Goal: Information Seeking & Learning: Learn about a topic

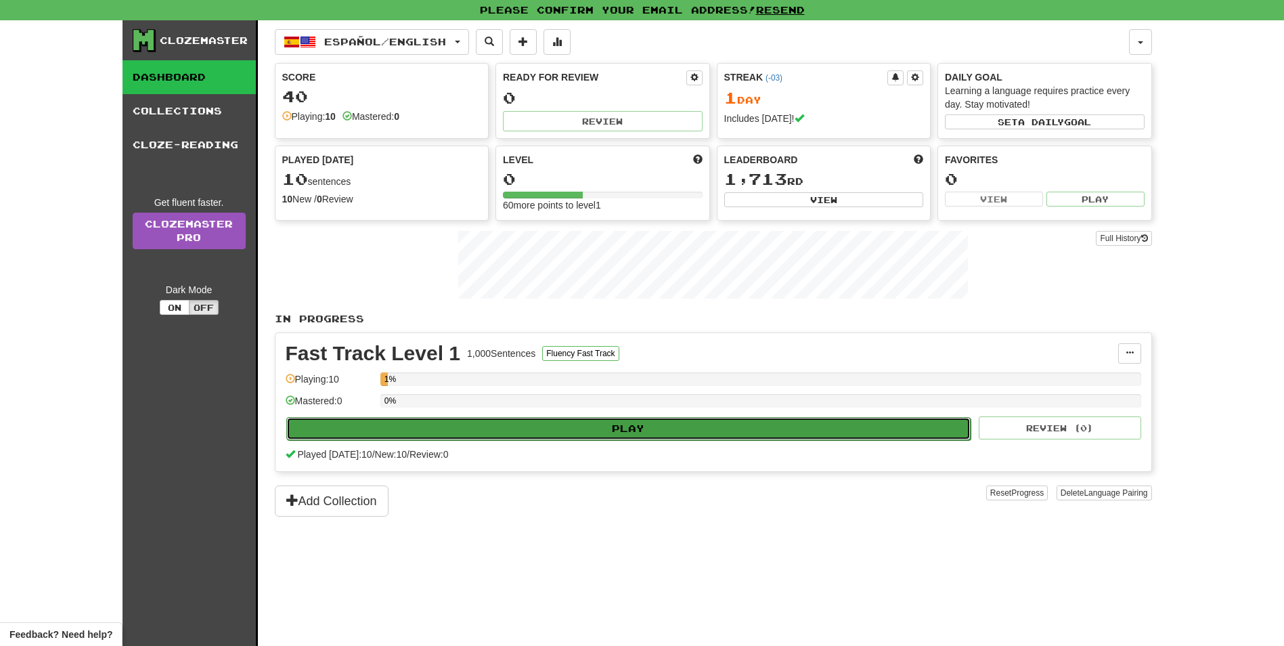
click at [554, 238] on button "Play" at bounding box center [628, 428] width 685 height 23
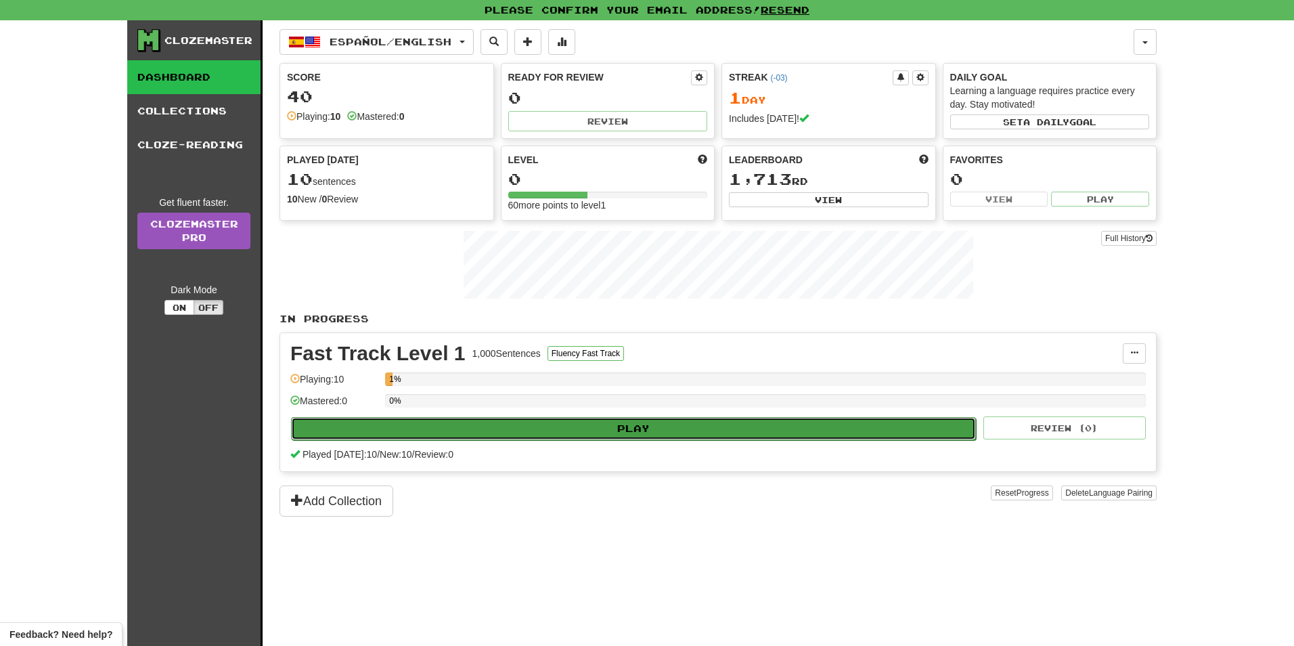
select select "**"
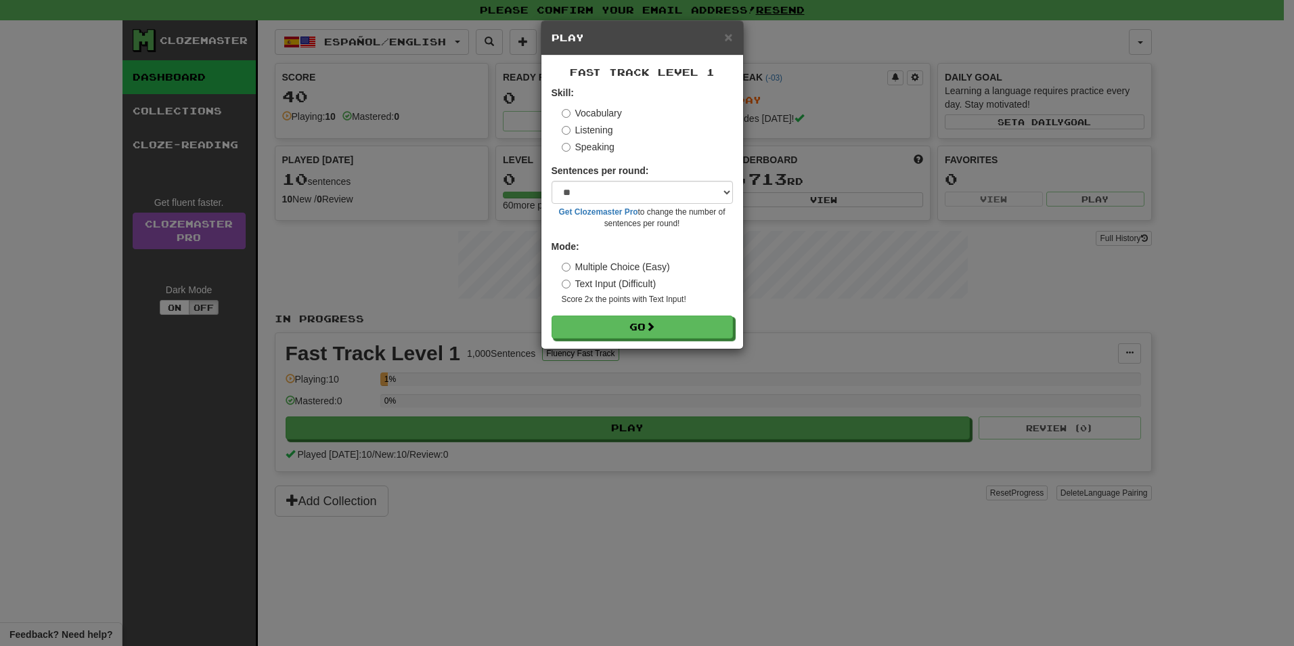
click at [583, 131] on label "Listening" at bounding box center [587, 130] width 51 height 14
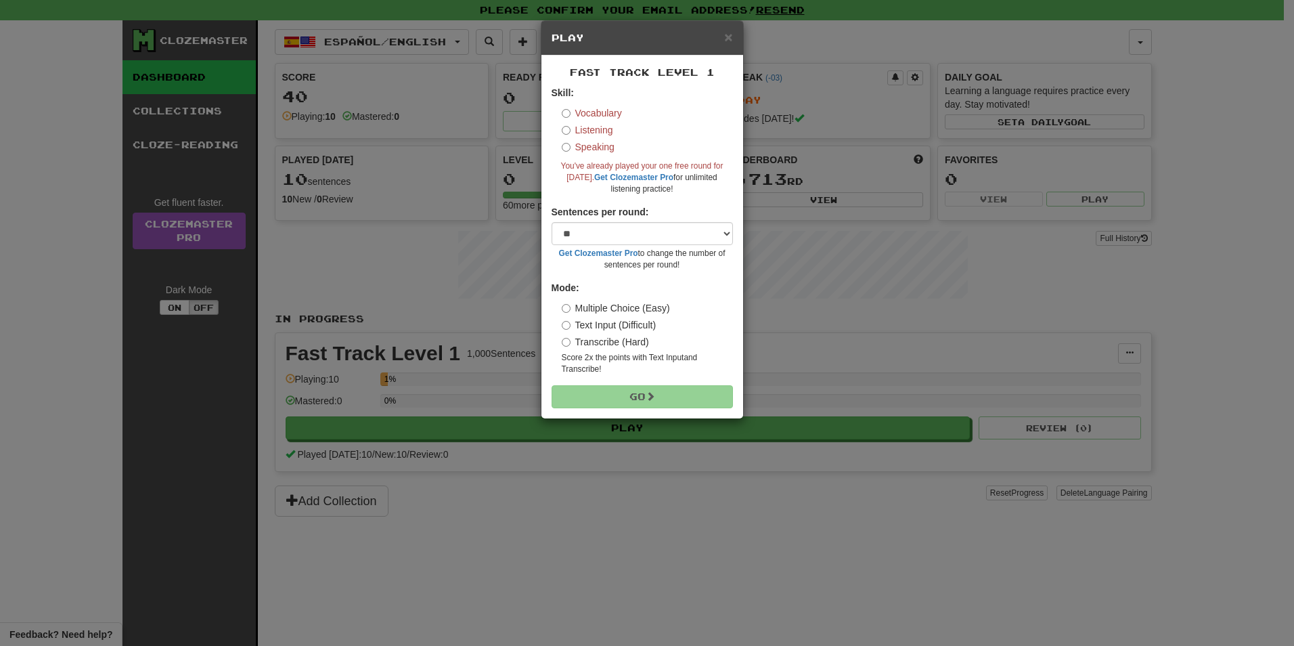
click at [602, 238] on label "Text Input (Difficult)" at bounding box center [609, 325] width 95 height 14
click at [590, 238] on label "Multiple Choice (Easy)" at bounding box center [616, 308] width 108 height 14
click at [698, 36] on span "×" at bounding box center [728, 37] width 8 height 16
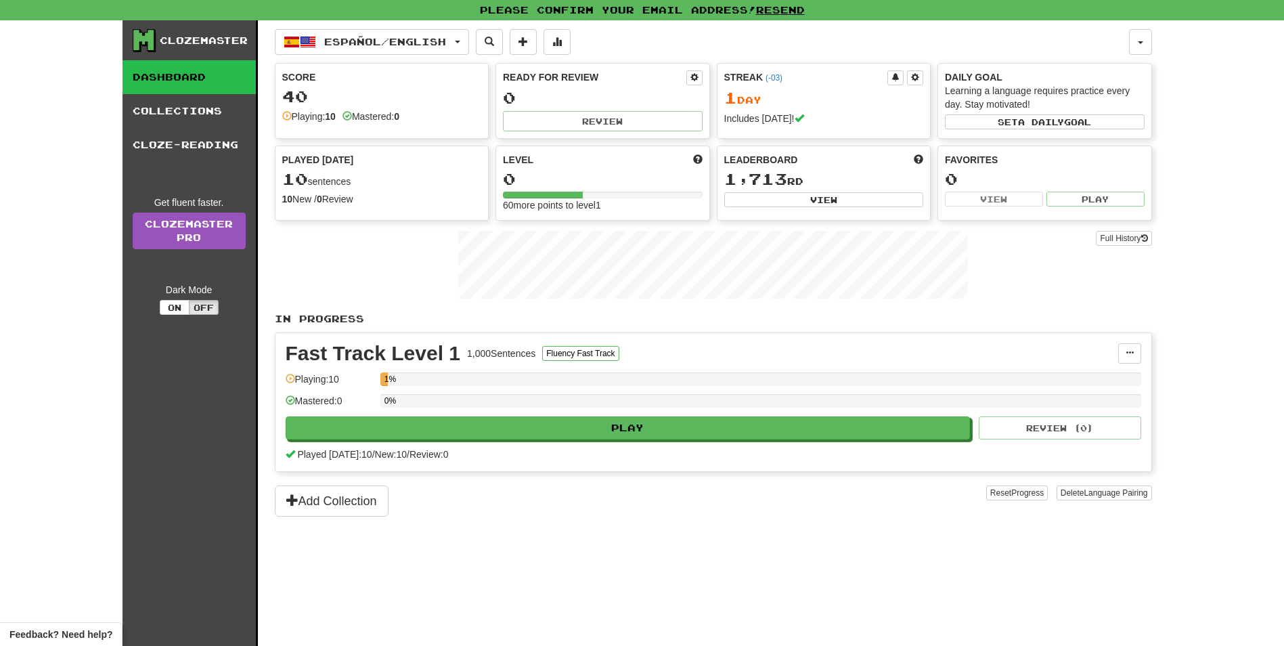
click at [390, 238] on span "New: 10" at bounding box center [391, 454] width 32 height 11
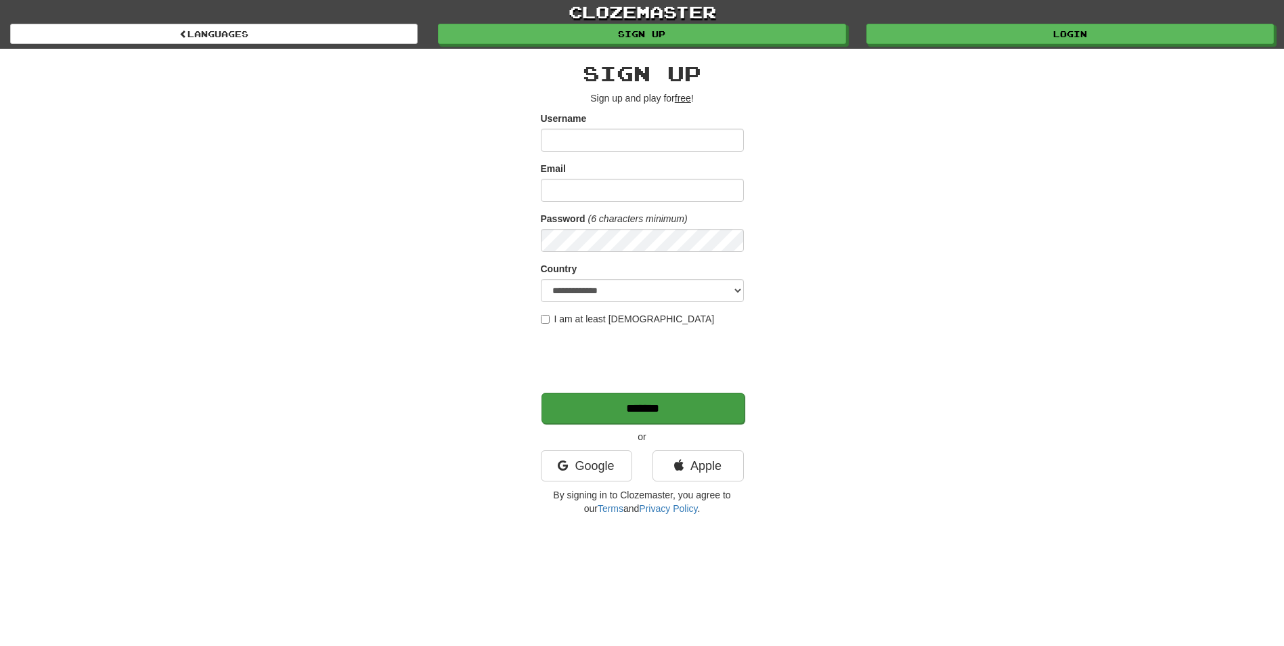
type input "**********"
click at [608, 403] on input "*******" at bounding box center [642, 408] width 203 height 31
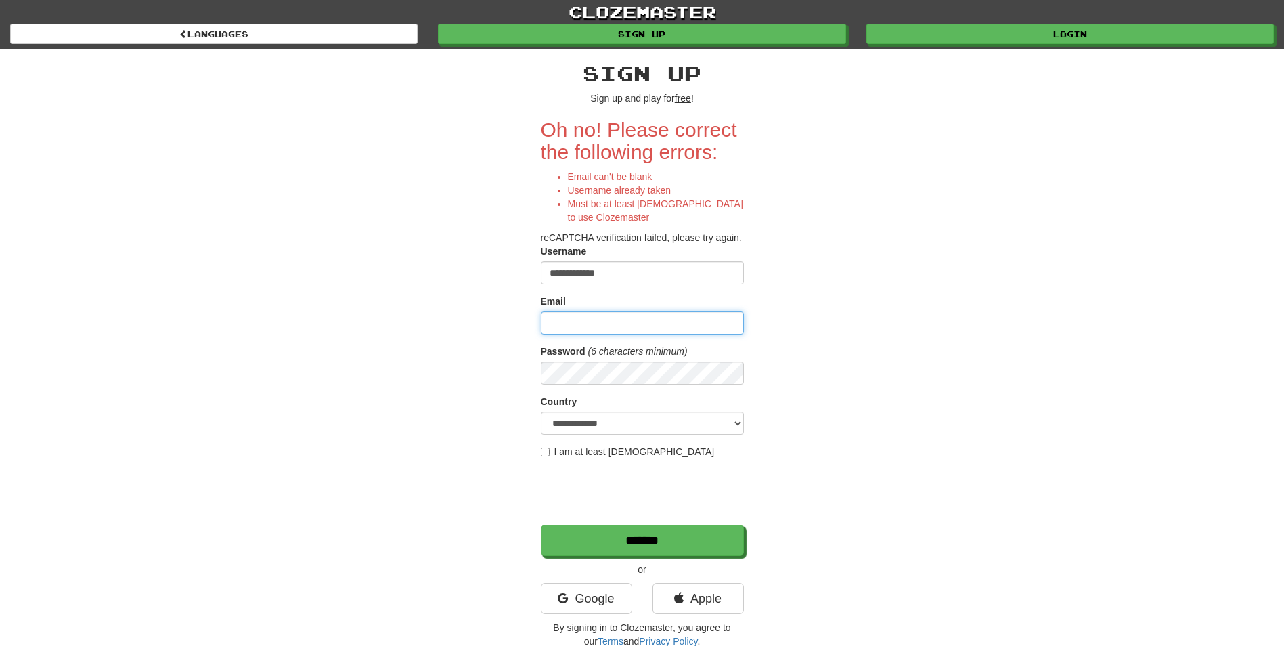
click at [579, 320] on input "Email" at bounding box center [642, 322] width 203 height 23
type input "**********"
select select "**"
click at [613, 539] on input "*******" at bounding box center [642, 540] width 203 height 31
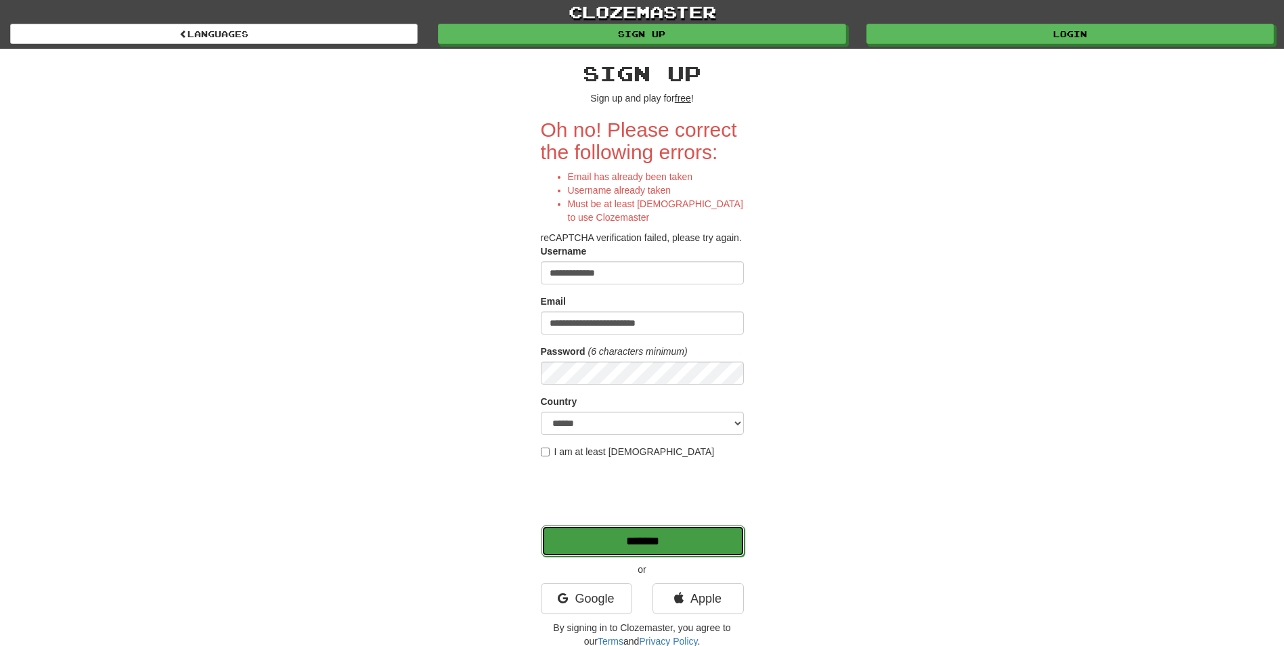
click at [606, 535] on input "*******" at bounding box center [642, 540] width 203 height 31
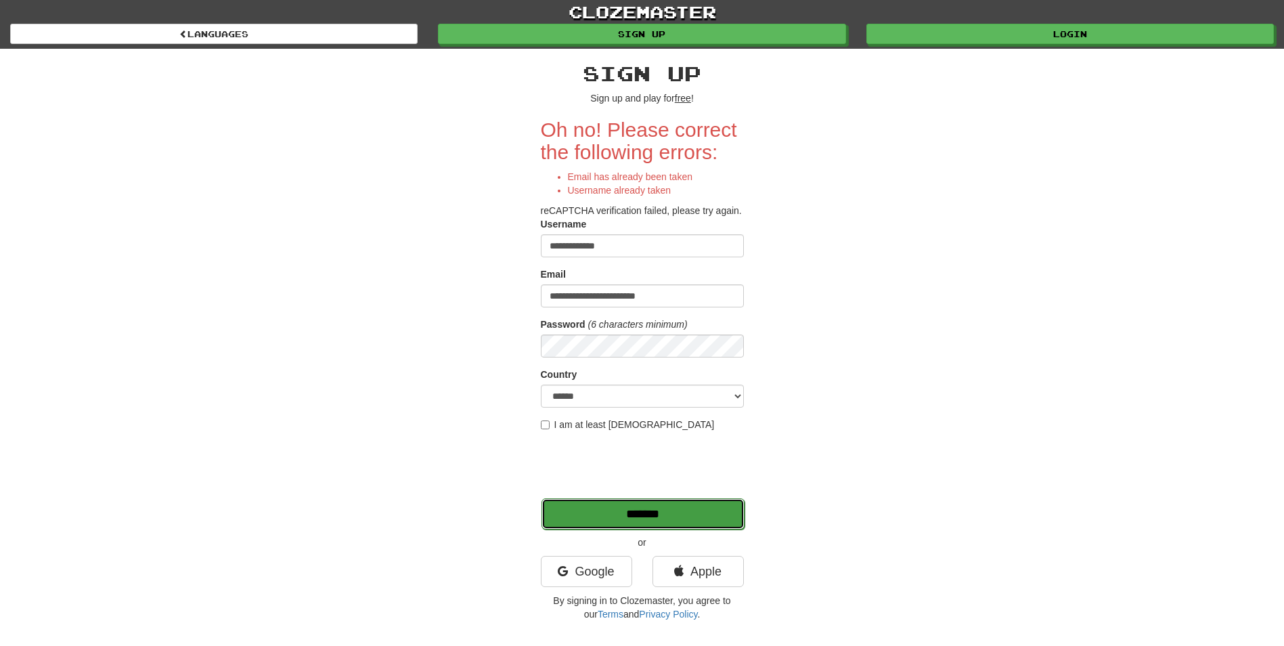
click at [633, 511] on input "*******" at bounding box center [642, 513] width 203 height 31
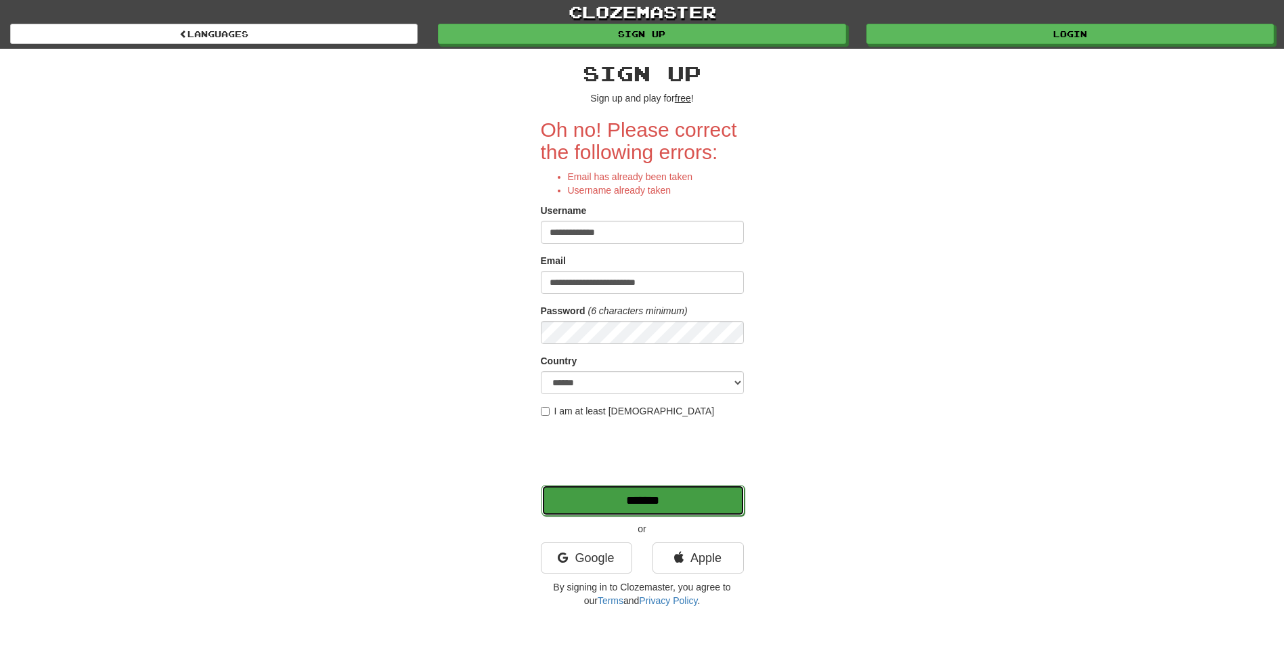
click at [635, 501] on input "*******" at bounding box center [642, 500] width 203 height 31
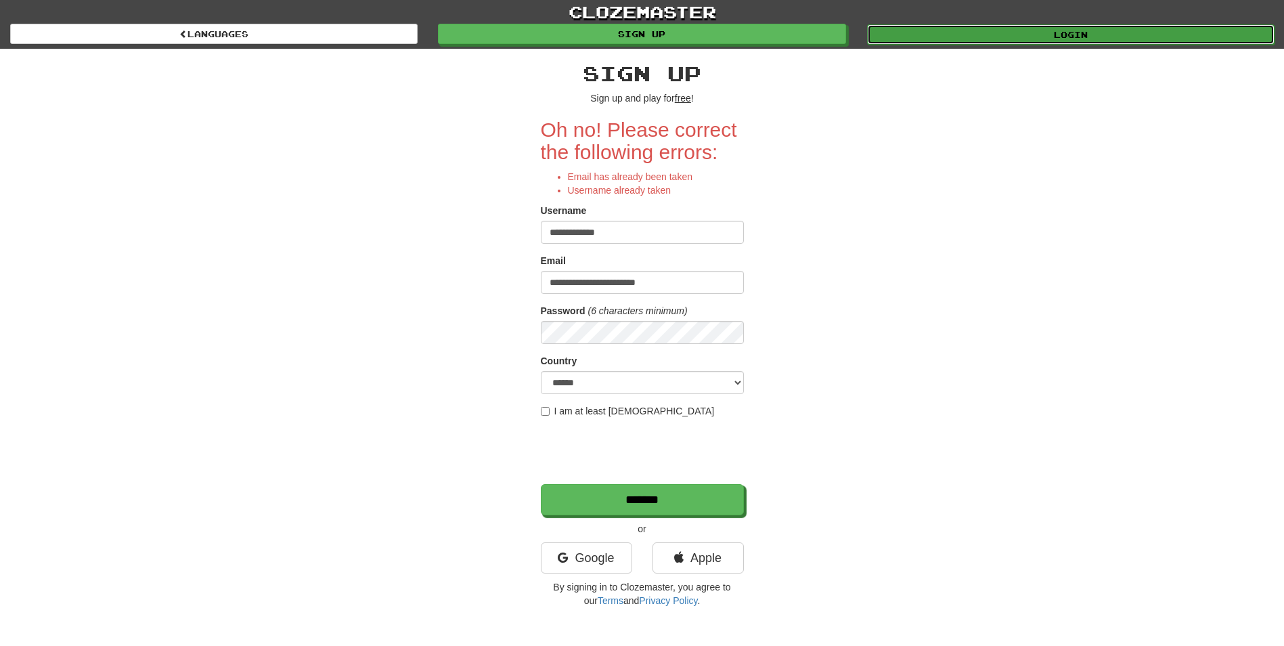
click at [939, 36] on link "Login" at bounding box center [1070, 34] width 407 height 20
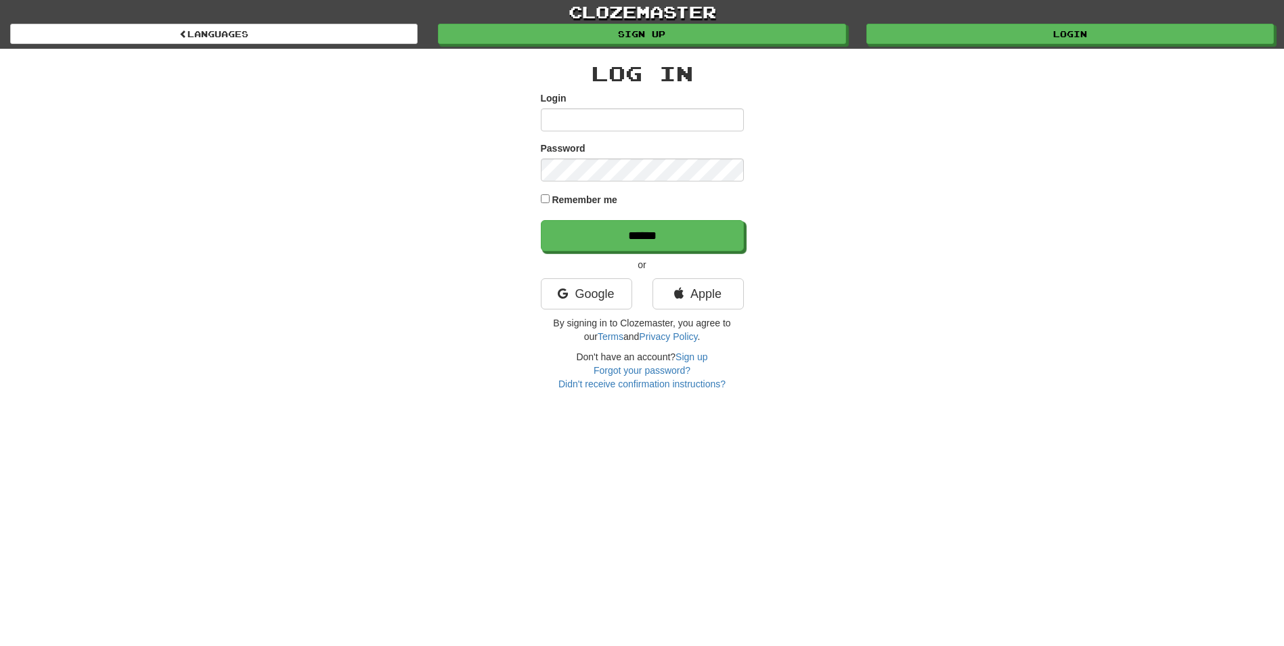
type input "**********"
click at [555, 198] on label "Remember me" at bounding box center [585, 200] width 66 height 14
click at [625, 234] on input "******" at bounding box center [642, 236] width 203 height 31
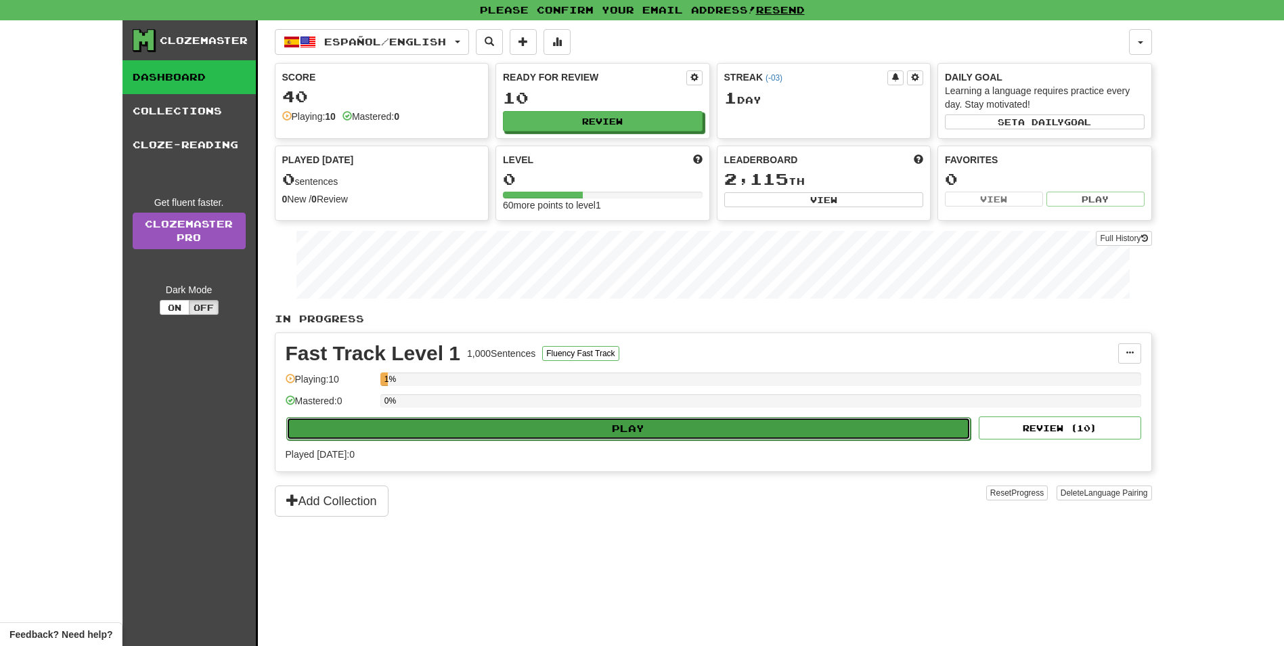
click at [656, 422] on button "Play" at bounding box center [628, 428] width 685 height 23
select select "**"
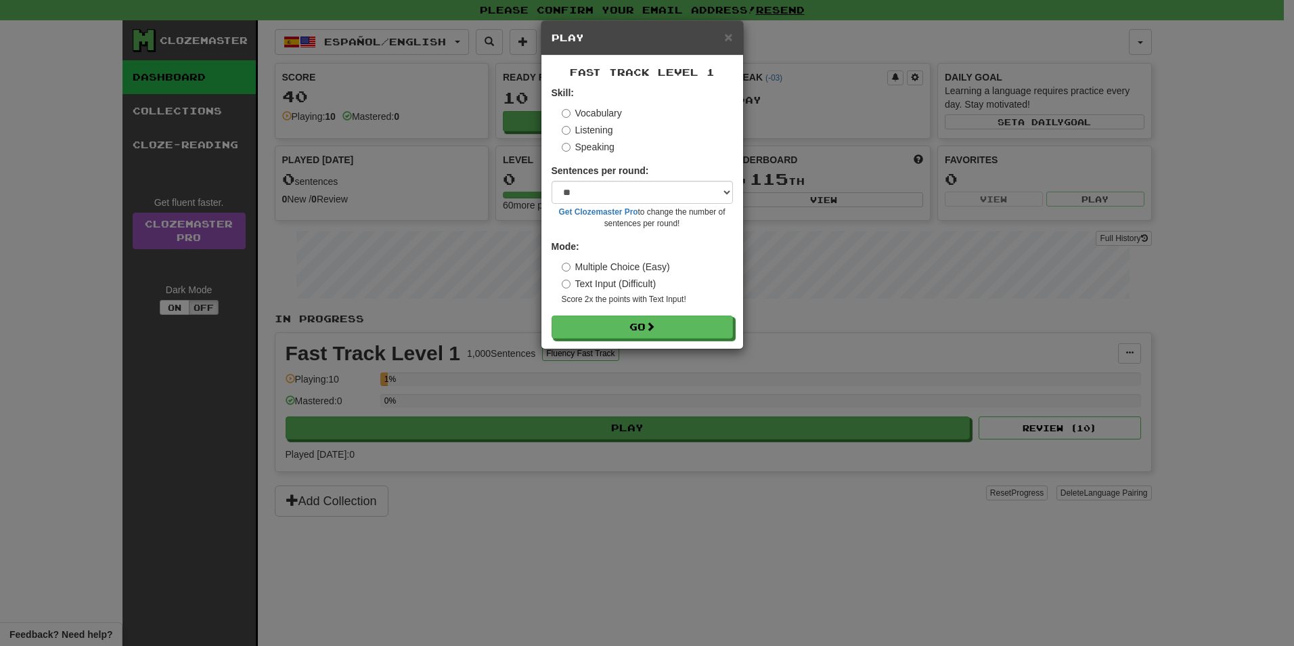
click at [580, 129] on label "Listening" at bounding box center [587, 130] width 51 height 14
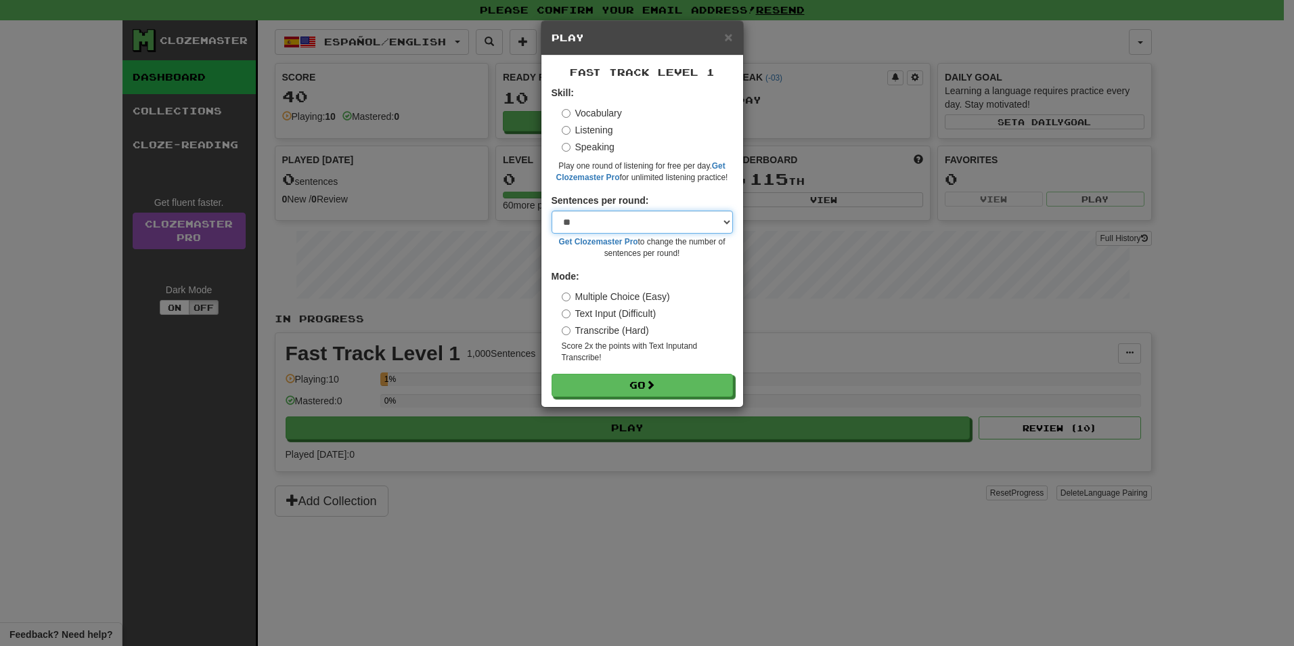
click at [625, 221] on select "* ** ** ** ** ** *** ********" at bounding box center [642, 221] width 181 height 23
click at [661, 382] on button "Go" at bounding box center [642, 385] width 181 height 23
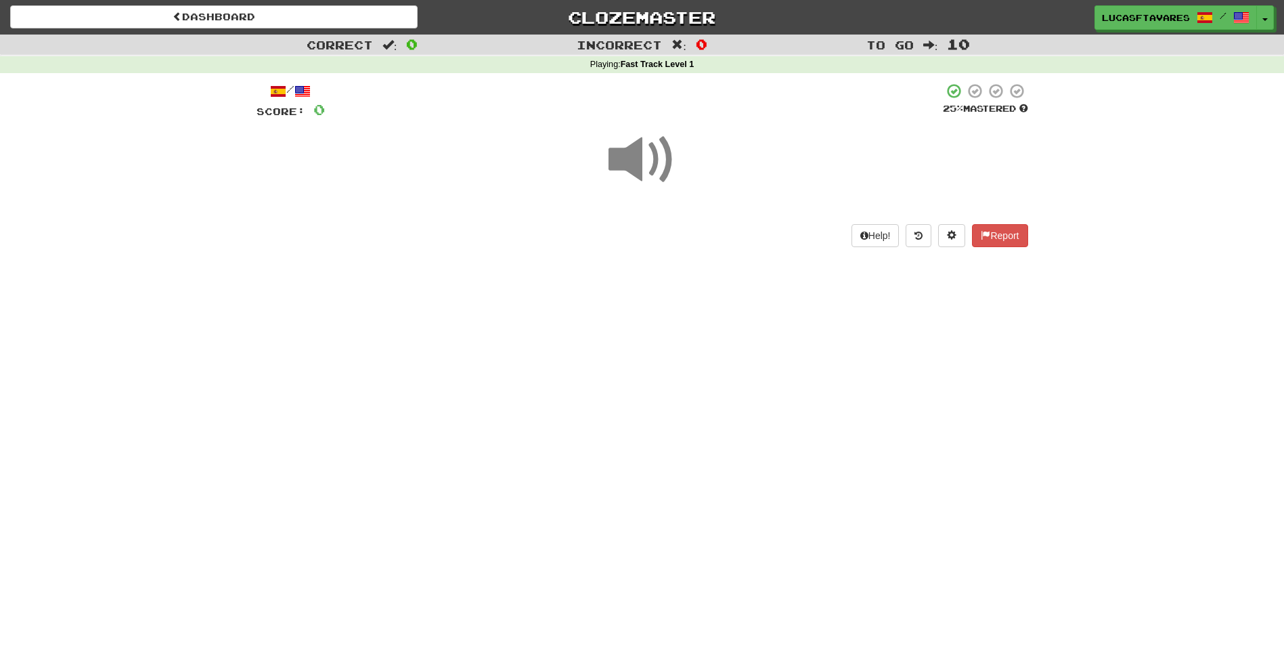
click at [643, 162] on span at bounding box center [642, 160] width 68 height 68
click at [604, 304] on div "Dashboard Clozemaster LucasFTavares / Toggle Dropdown Dashboard Leaderboard Act…" at bounding box center [642, 323] width 1284 height 646
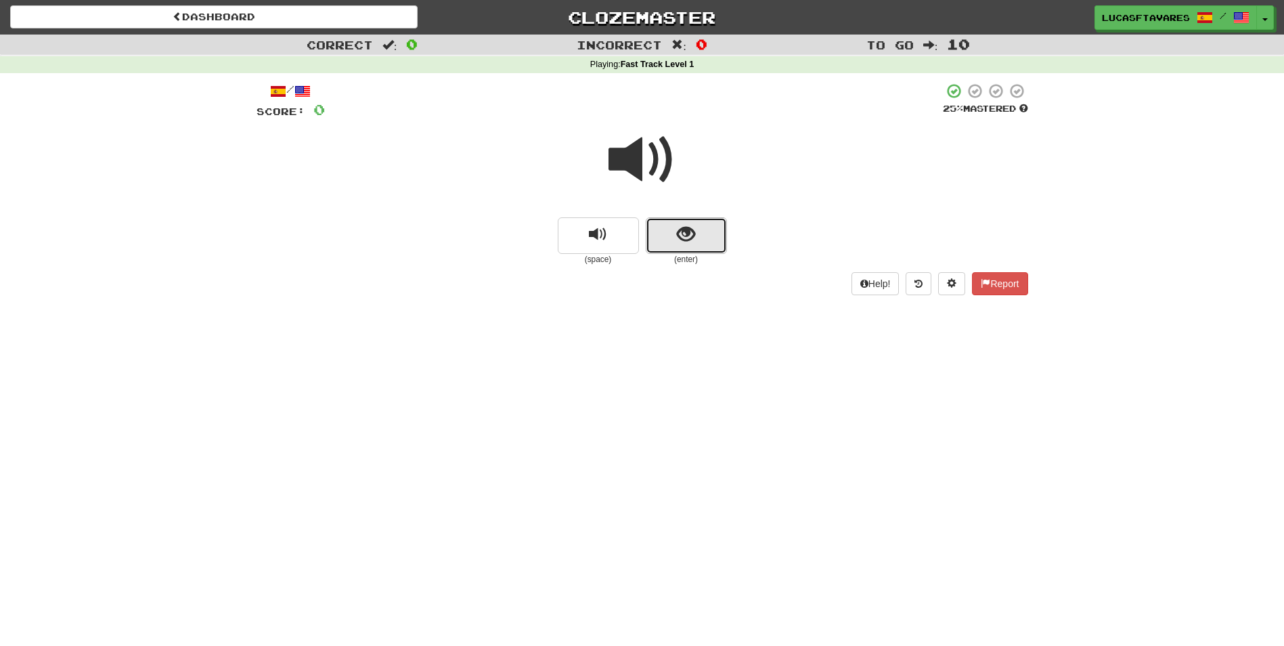
click at [685, 242] on span "show sentence" at bounding box center [686, 234] width 18 height 18
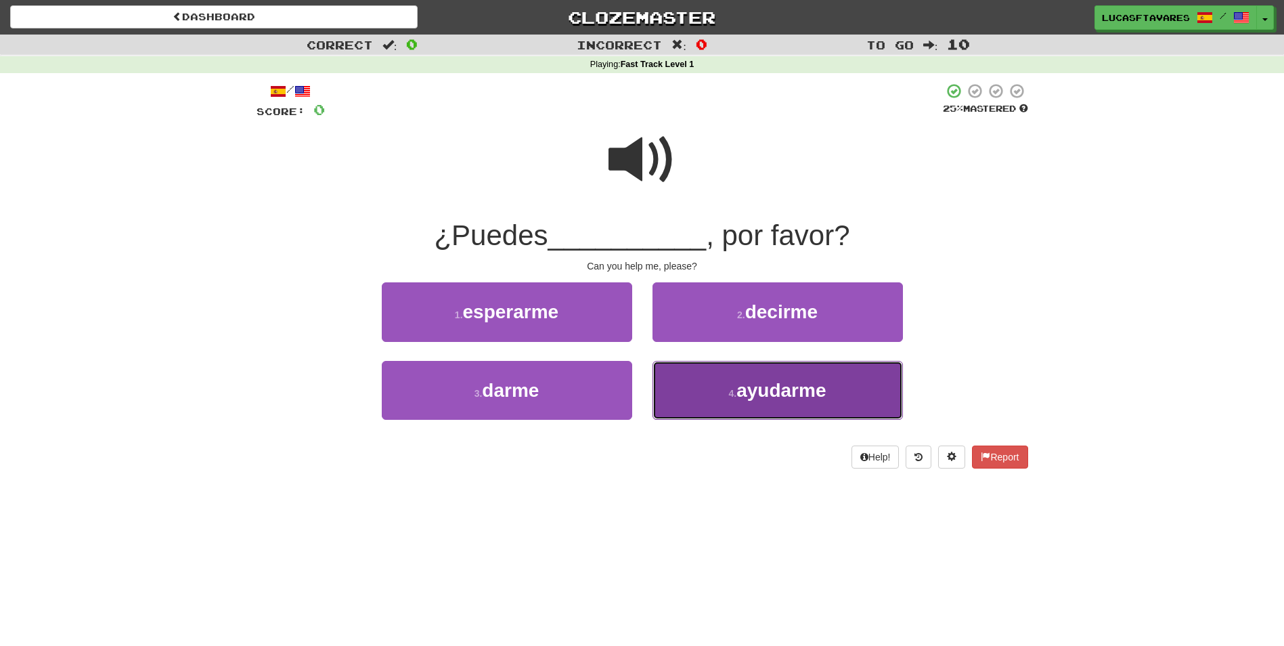
click at [738, 399] on span "ayudarme" at bounding box center [780, 390] width 89 height 21
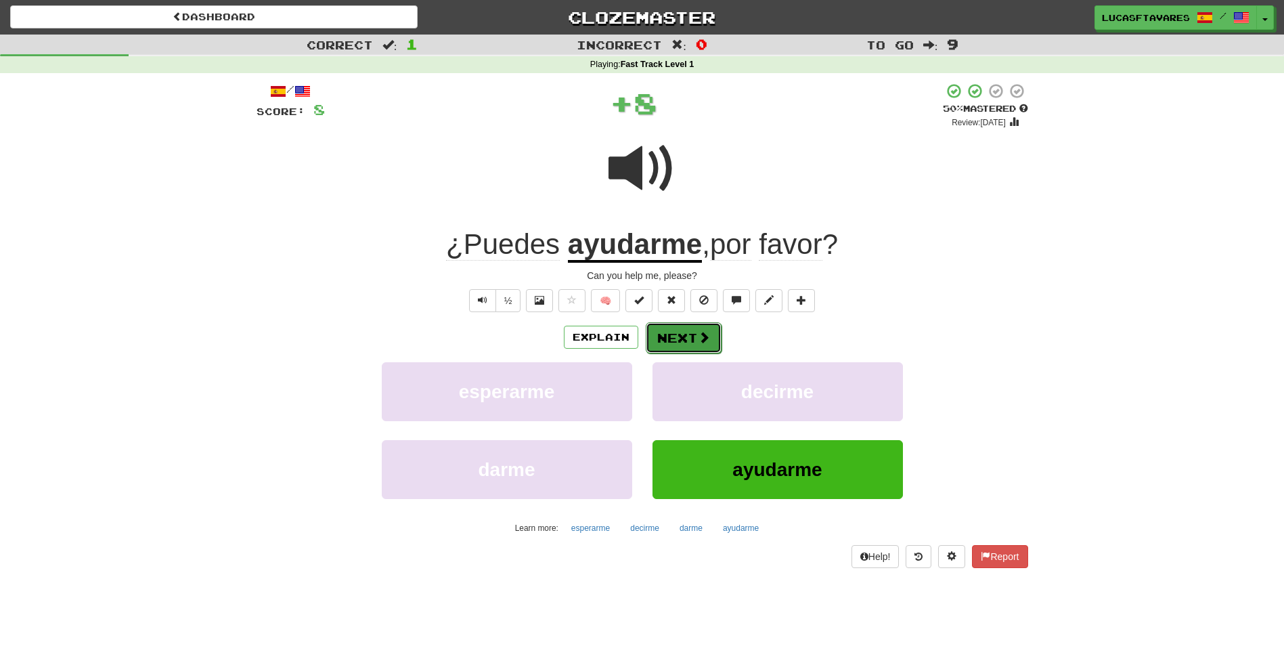
click at [686, 332] on button "Next" at bounding box center [684, 337] width 76 height 31
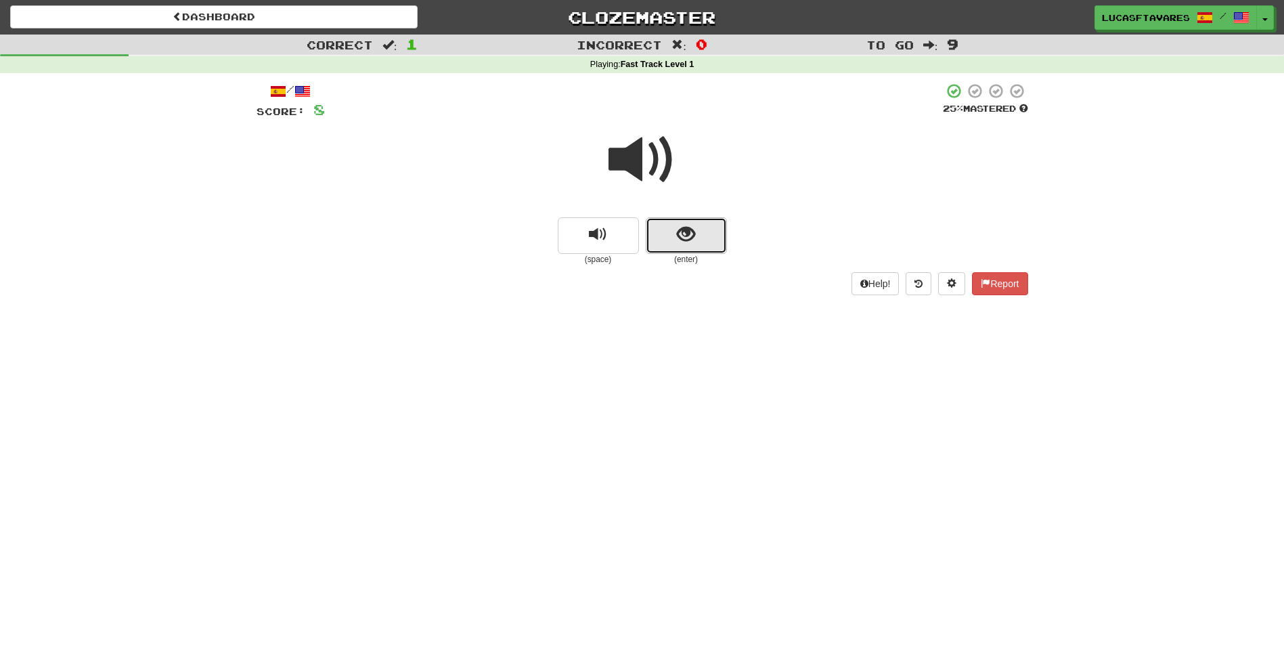
click at [685, 251] on button "show sentence" at bounding box center [686, 235] width 81 height 37
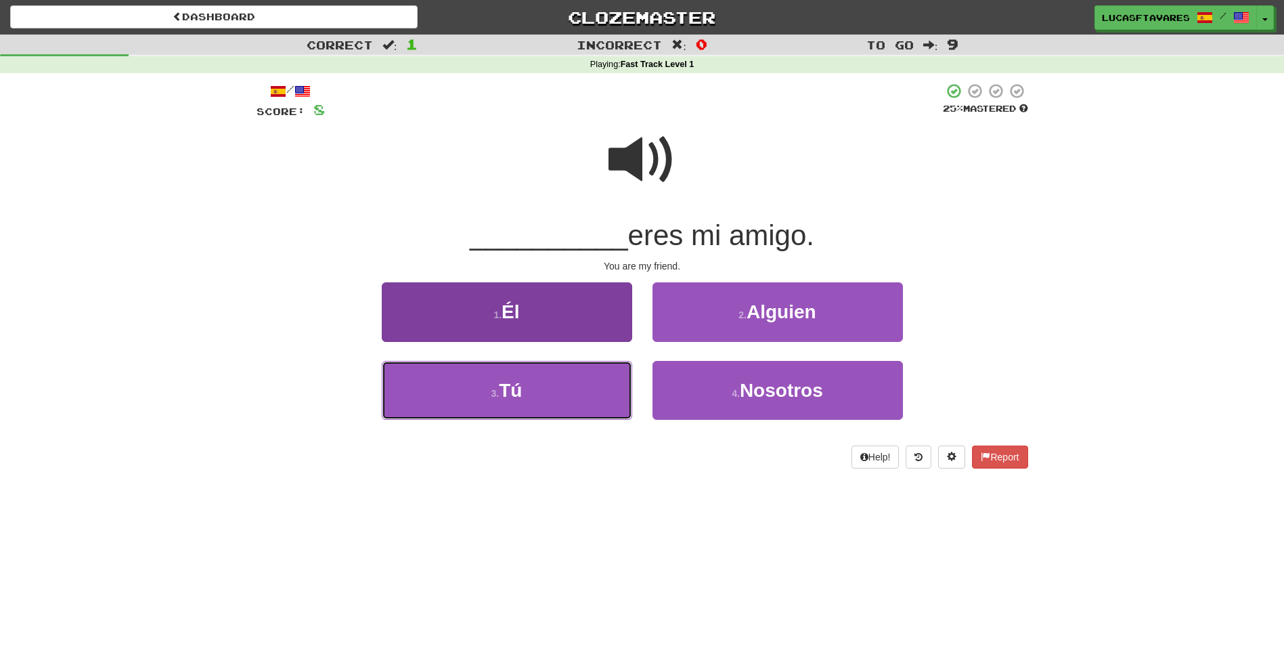
click at [592, 380] on button "3 . Tú" at bounding box center [507, 390] width 250 height 59
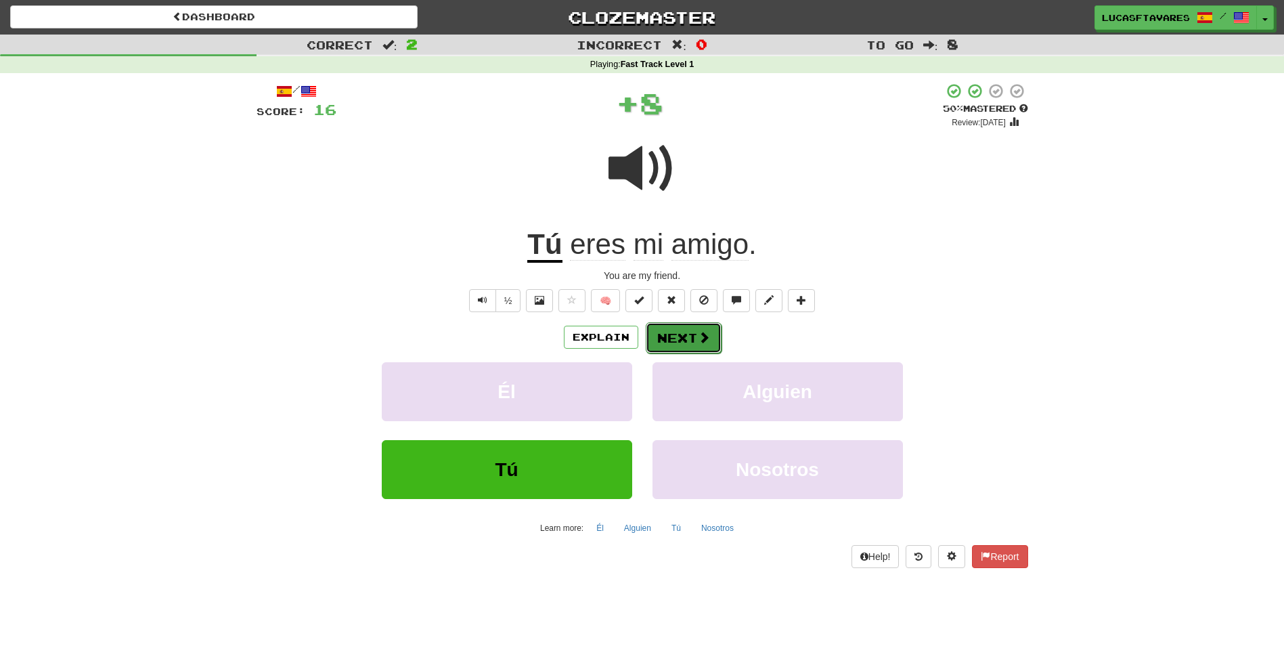
click at [698, 338] on span at bounding box center [704, 337] width 12 height 12
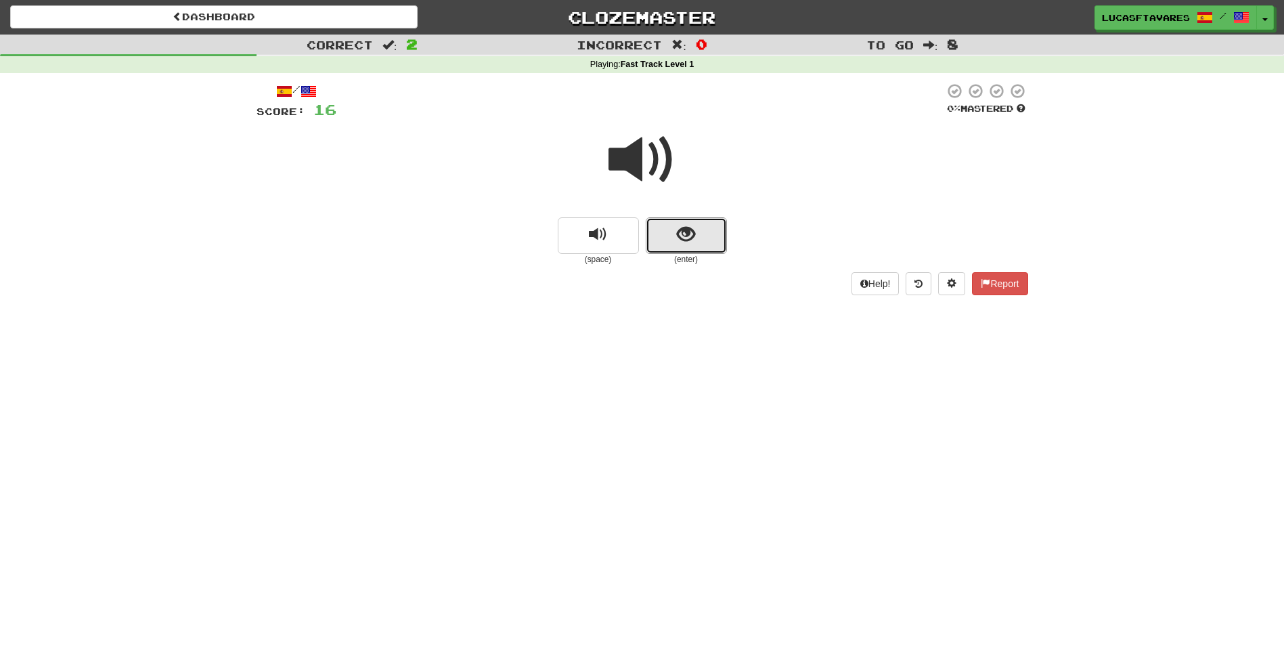
click at [683, 248] on button "show sentence" at bounding box center [686, 235] width 81 height 37
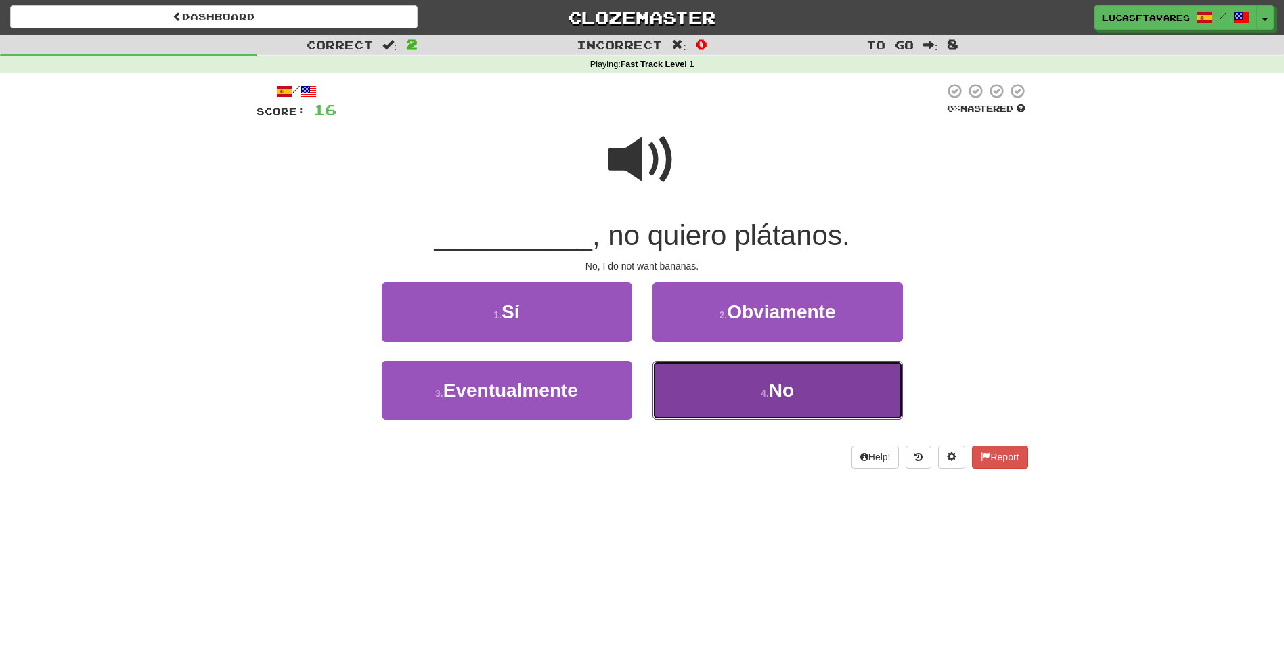
click at [728, 376] on button "4 . No" at bounding box center [777, 390] width 250 height 59
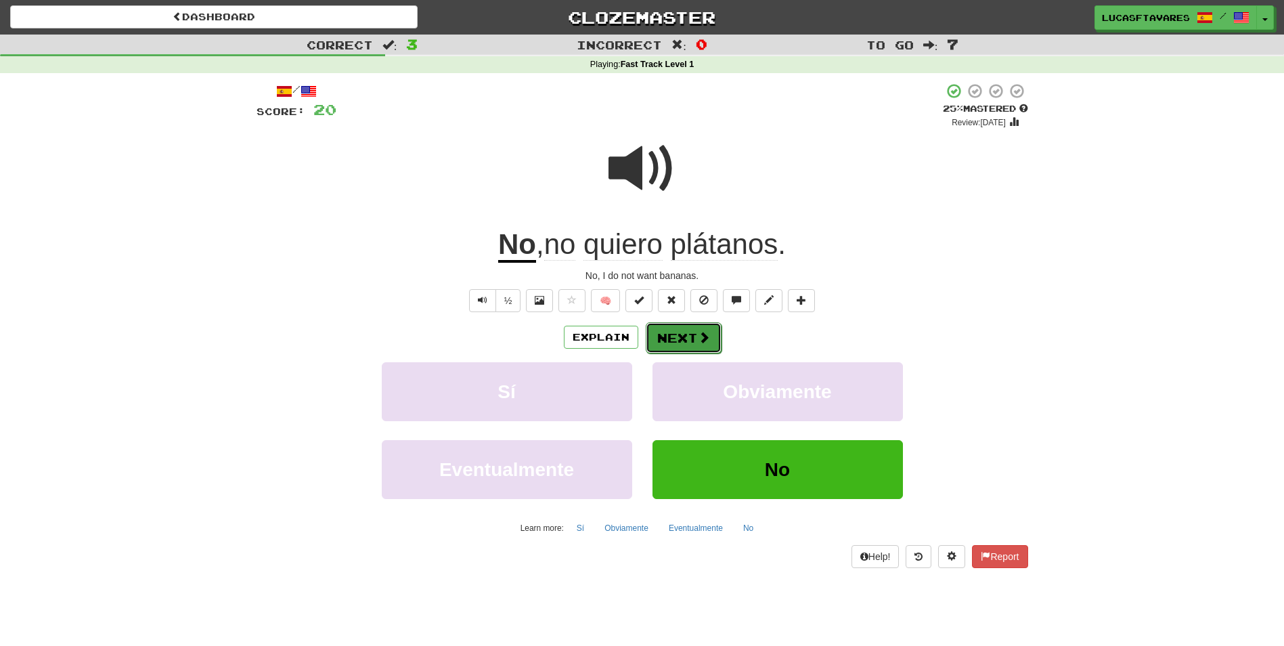
click at [677, 341] on button "Next" at bounding box center [684, 337] width 76 height 31
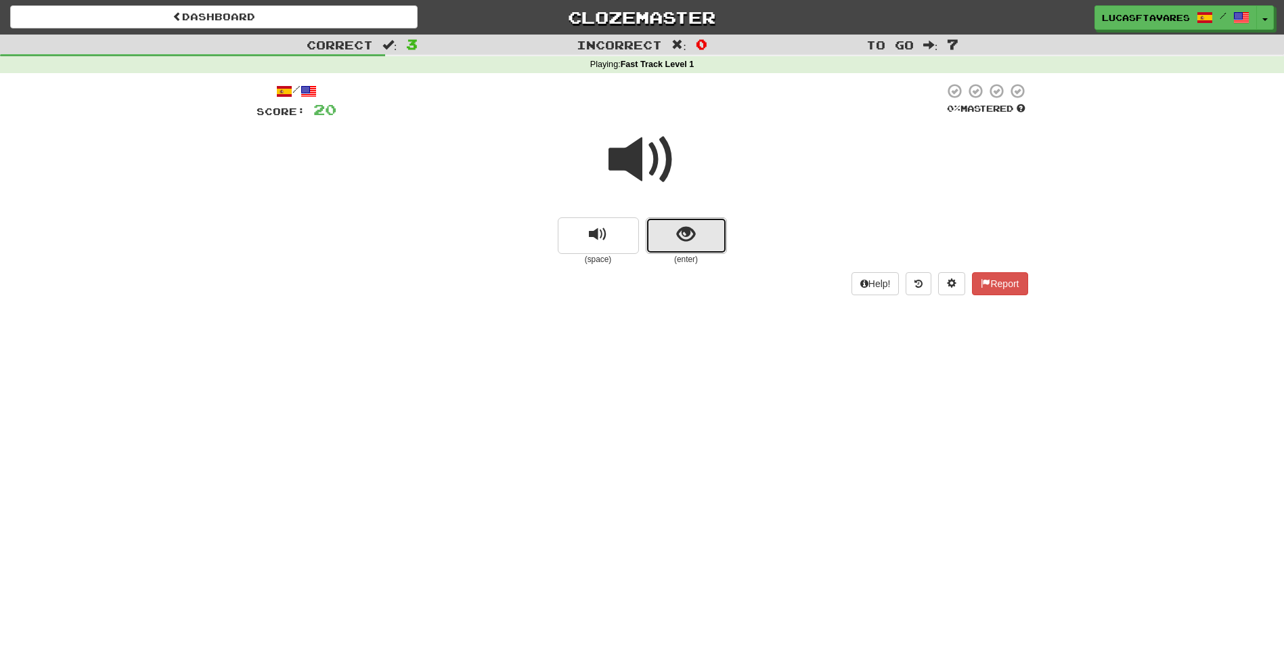
click at [688, 238] on span "show sentence" at bounding box center [686, 234] width 18 height 18
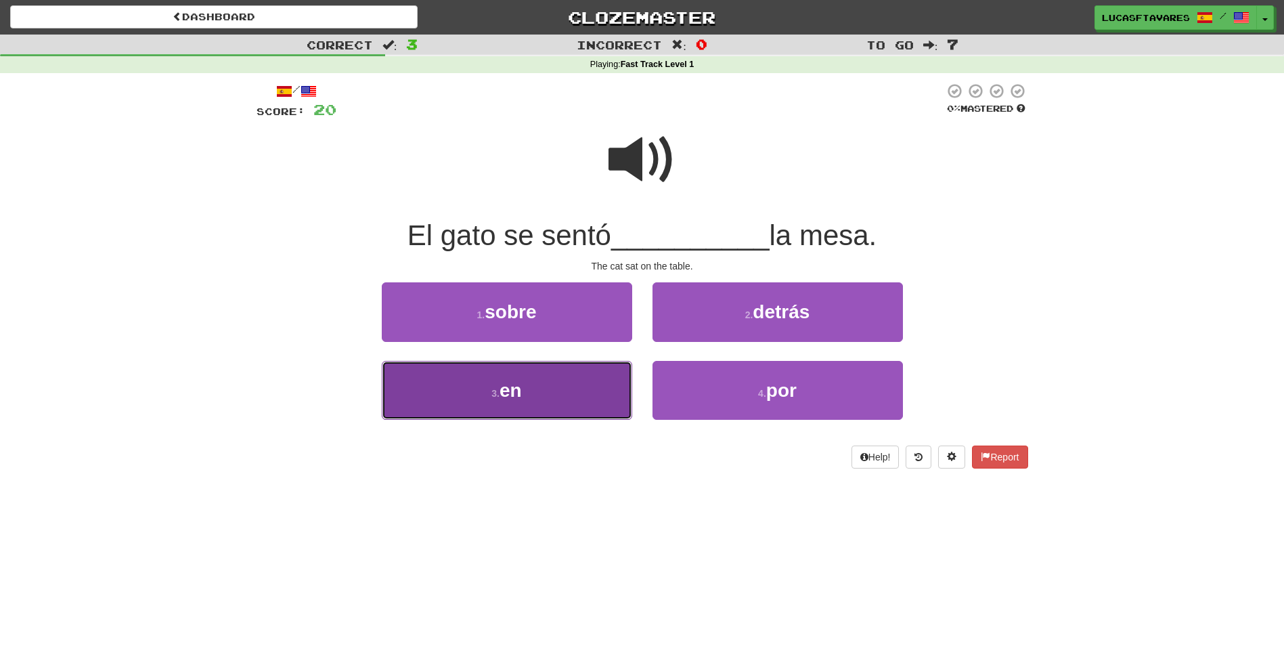
click at [575, 376] on button "3 . en" at bounding box center [507, 390] width 250 height 59
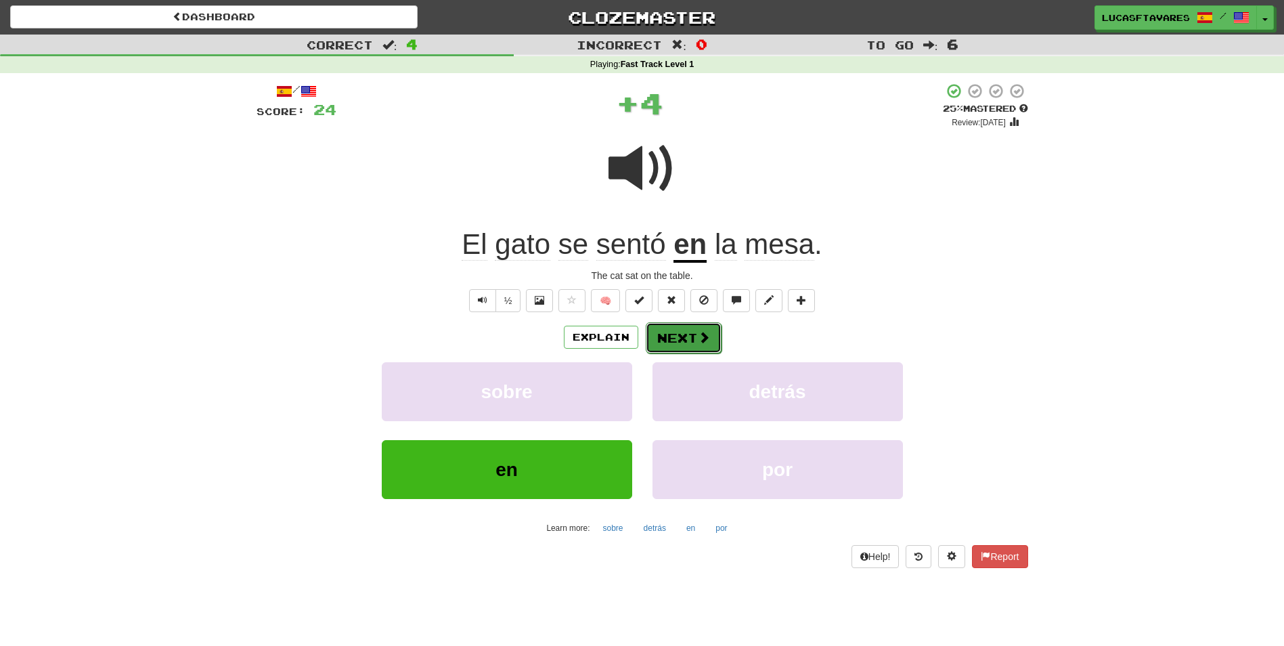
click at [684, 330] on button "Next" at bounding box center [684, 337] width 76 height 31
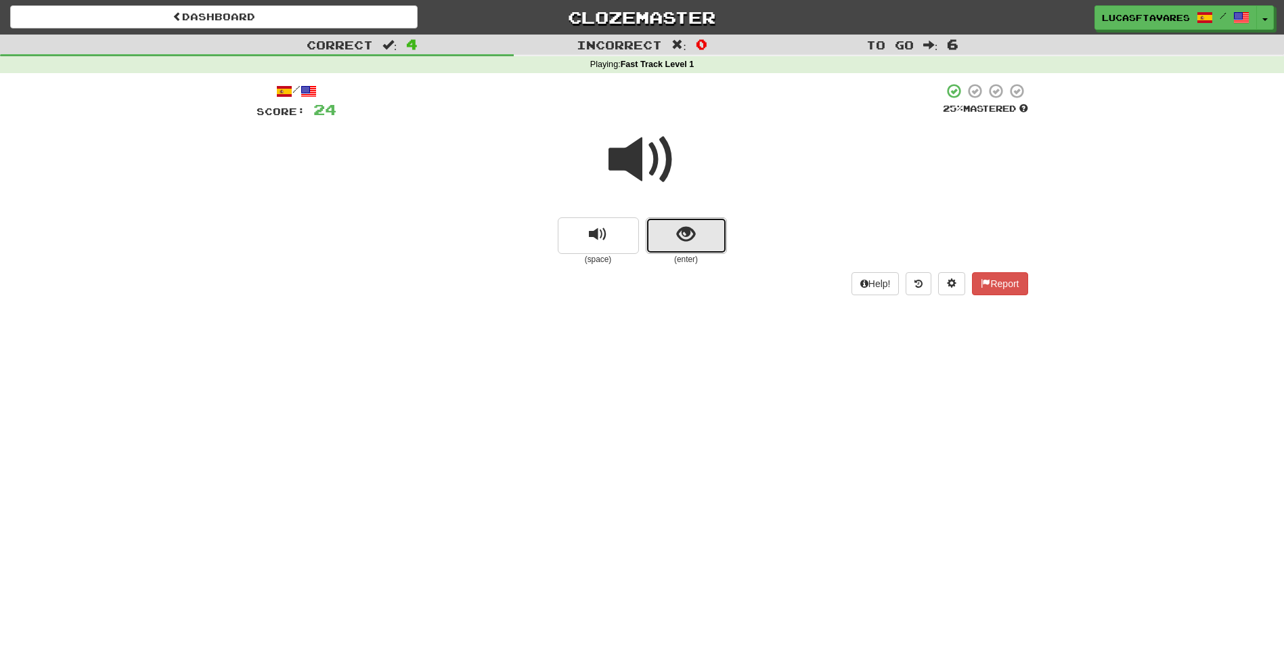
click at [691, 243] on span "show sentence" at bounding box center [686, 234] width 18 height 18
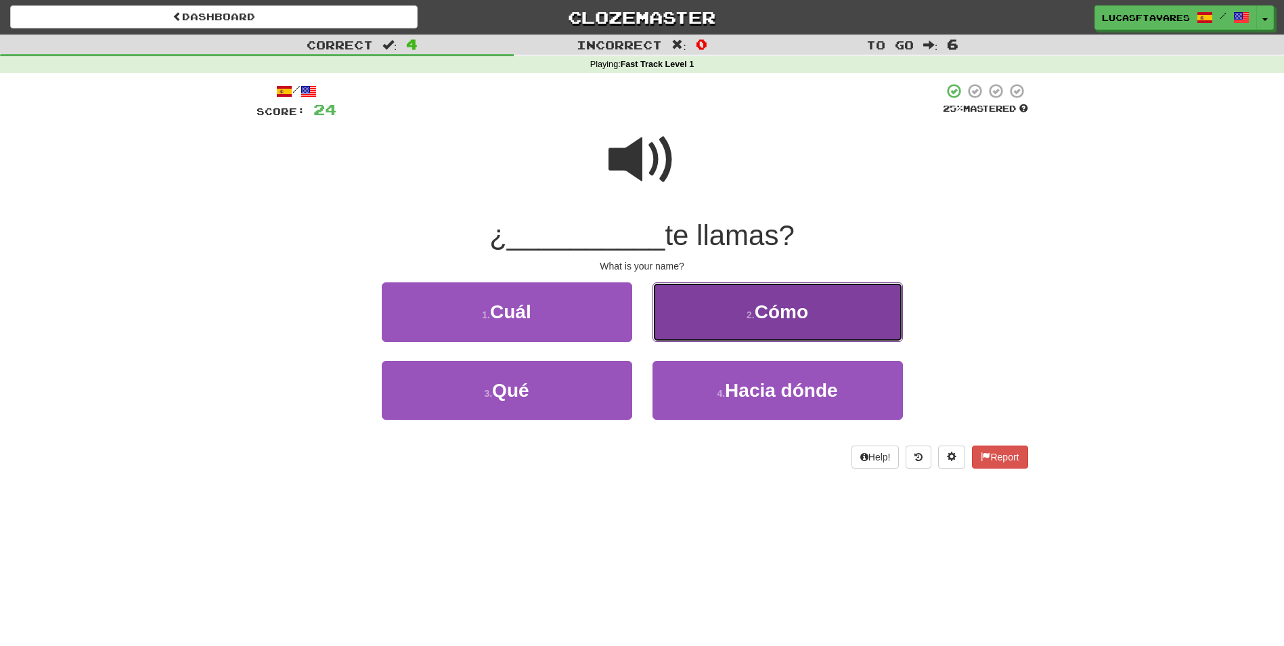
click at [710, 311] on button "2 . Cómo" at bounding box center [777, 311] width 250 height 59
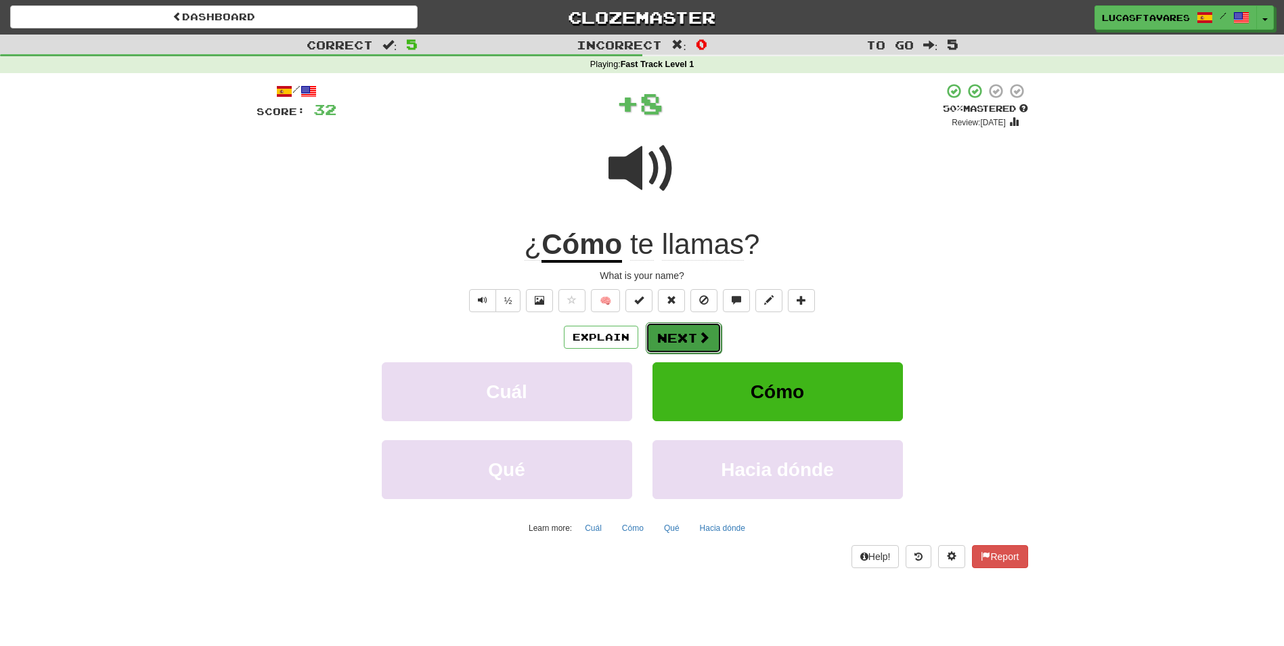
click at [686, 332] on button "Next" at bounding box center [684, 337] width 76 height 31
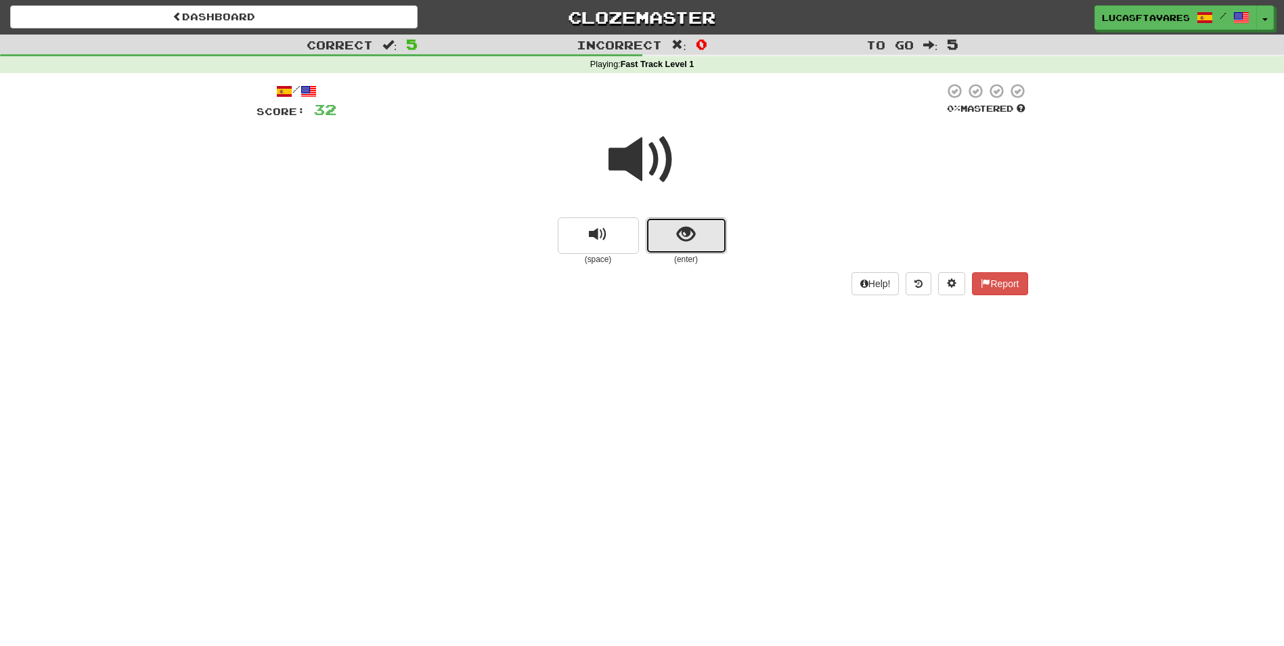
click at [688, 245] on button "show sentence" at bounding box center [686, 235] width 81 height 37
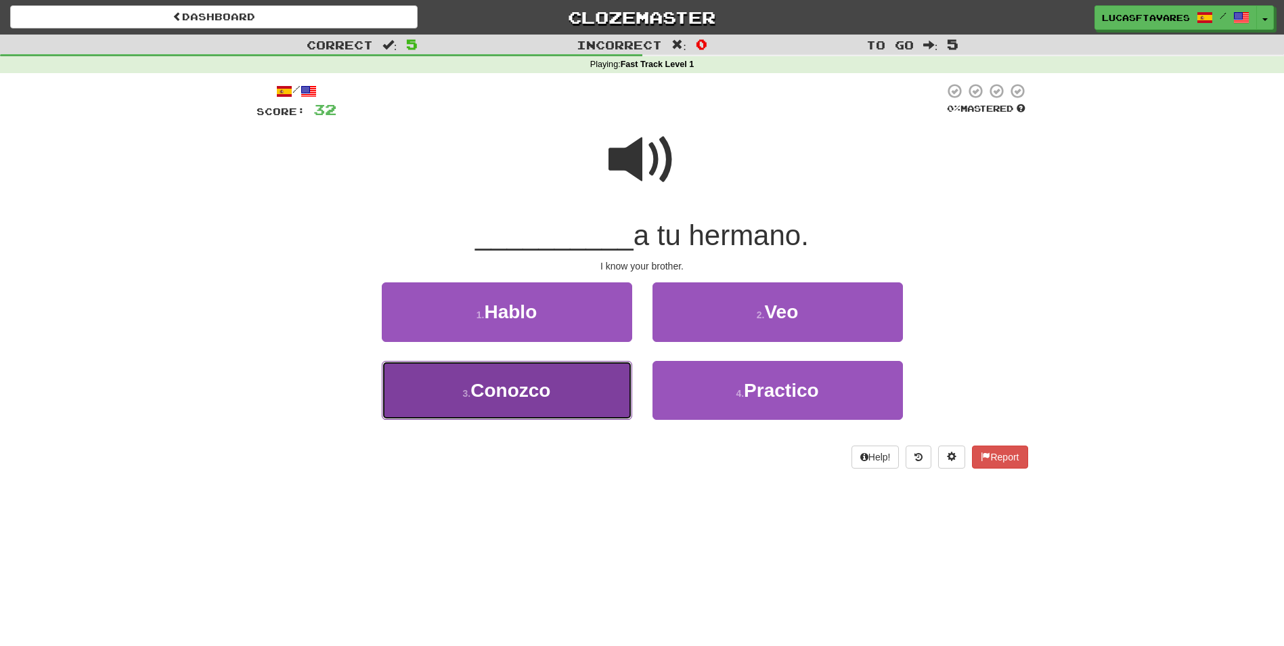
click at [583, 376] on button "3 . Conozco" at bounding box center [507, 390] width 250 height 59
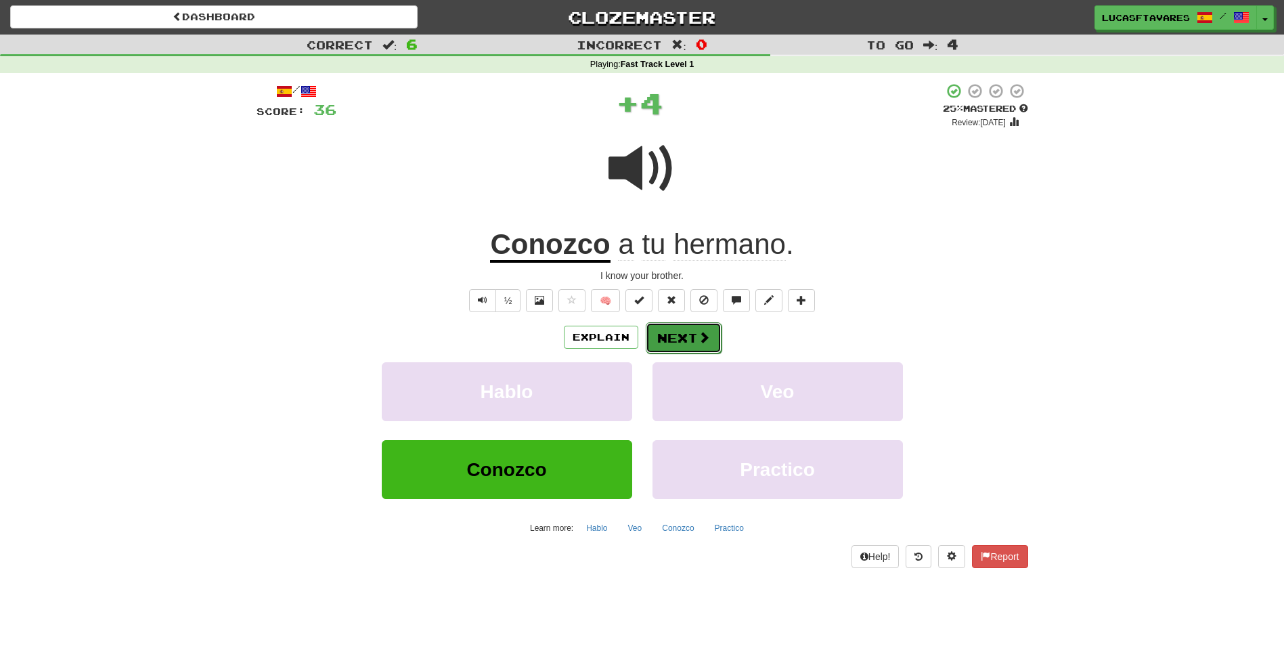
click at [667, 331] on button "Next" at bounding box center [684, 337] width 76 height 31
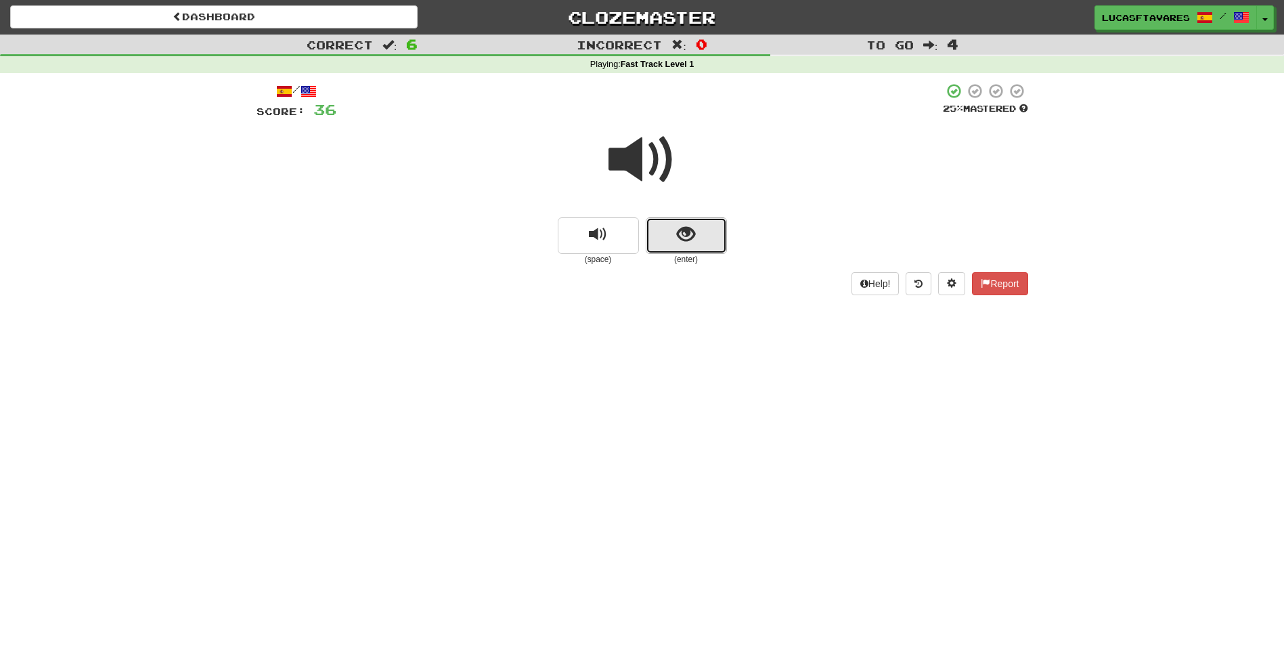
click at [677, 245] on button "show sentence" at bounding box center [686, 235] width 81 height 37
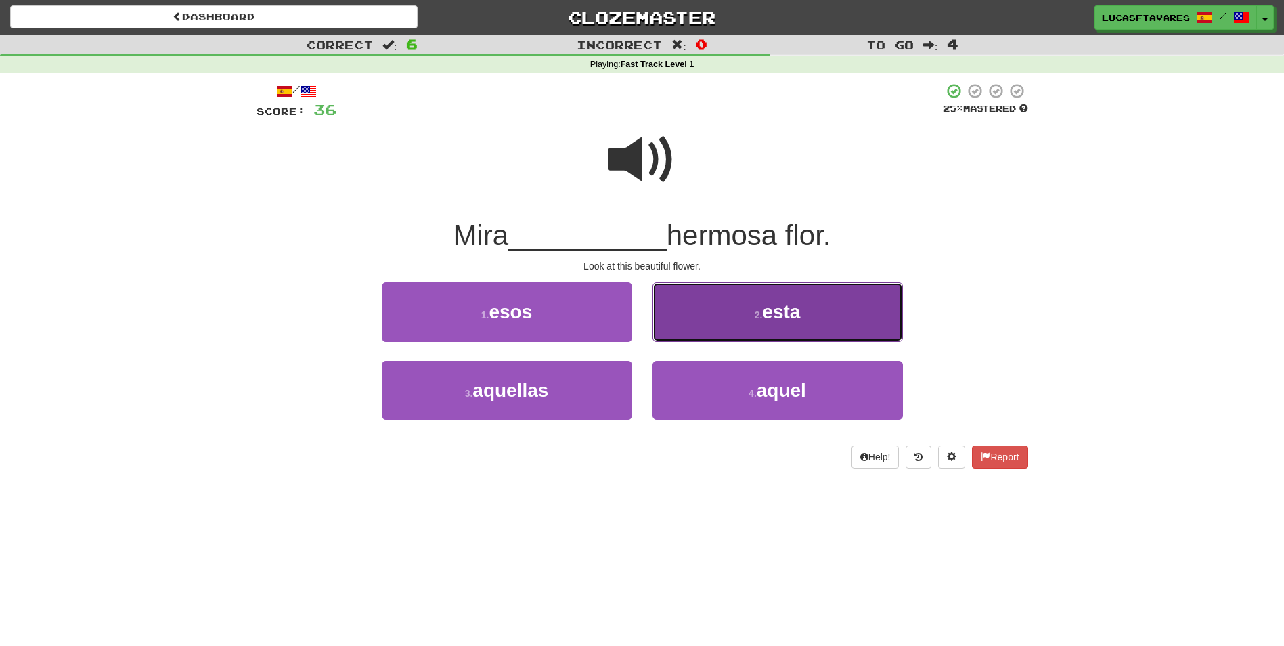
click at [703, 307] on button "2 . esta" at bounding box center [777, 311] width 250 height 59
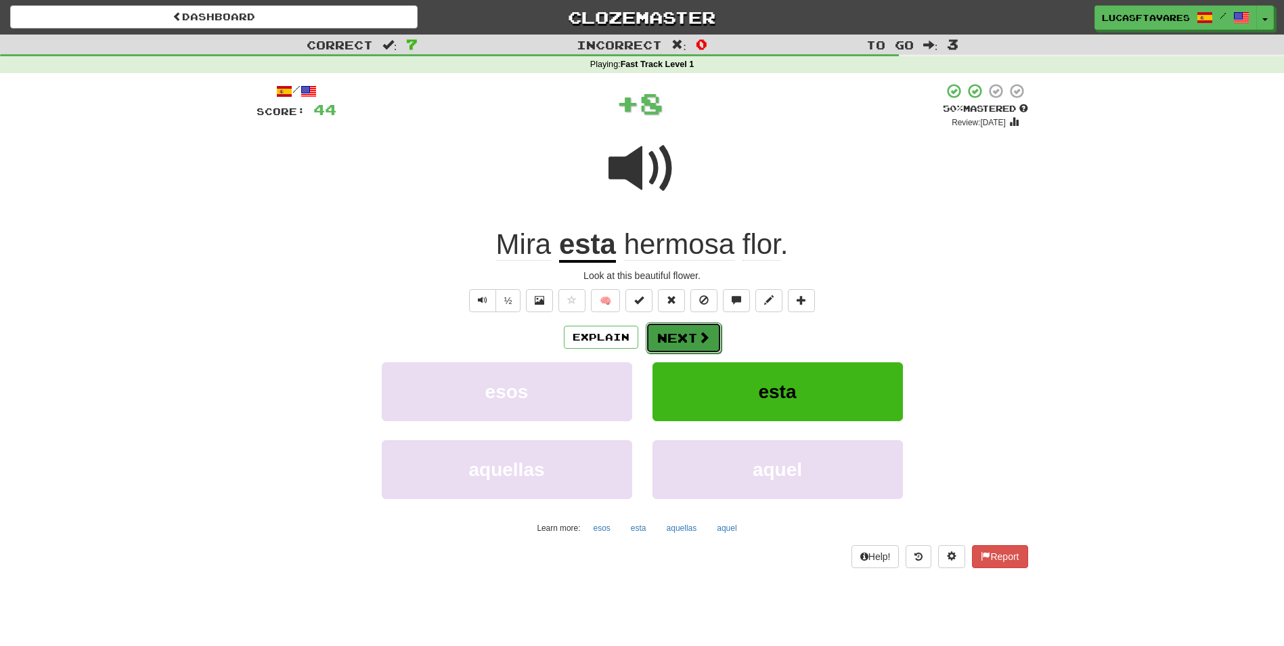
click at [692, 335] on button "Next" at bounding box center [684, 337] width 76 height 31
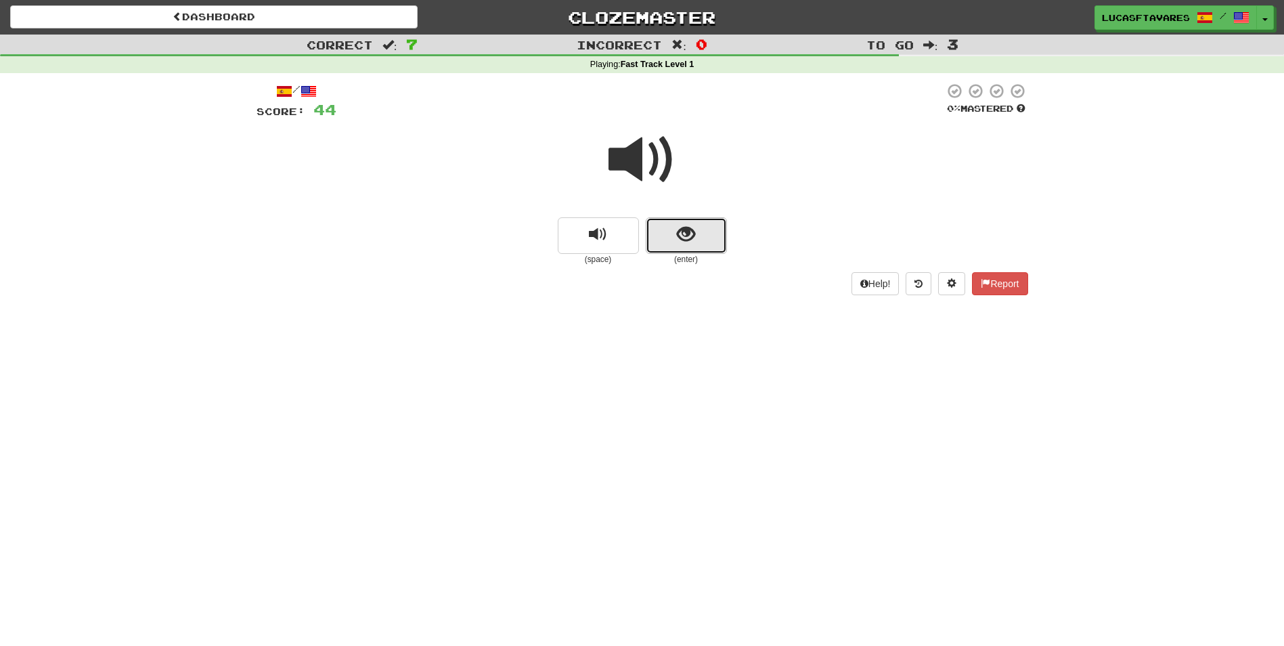
click at [673, 223] on button "show sentence" at bounding box center [686, 235] width 81 height 37
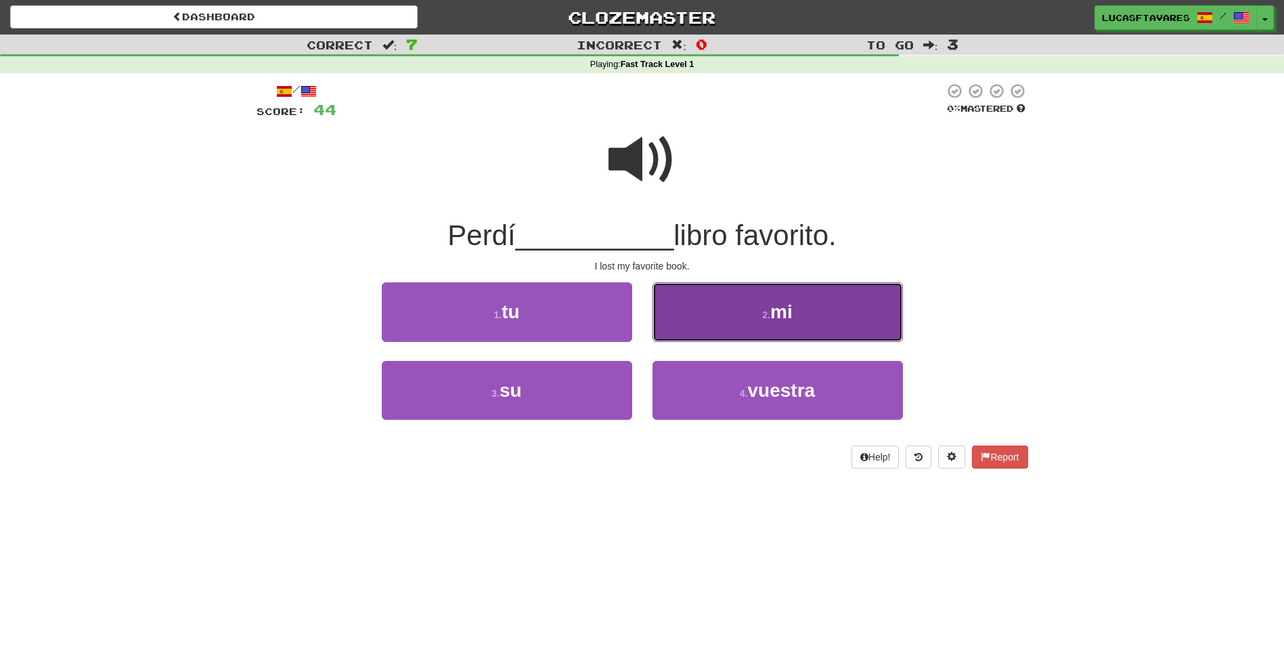
click at [750, 328] on button "2 . mi" at bounding box center [777, 311] width 250 height 59
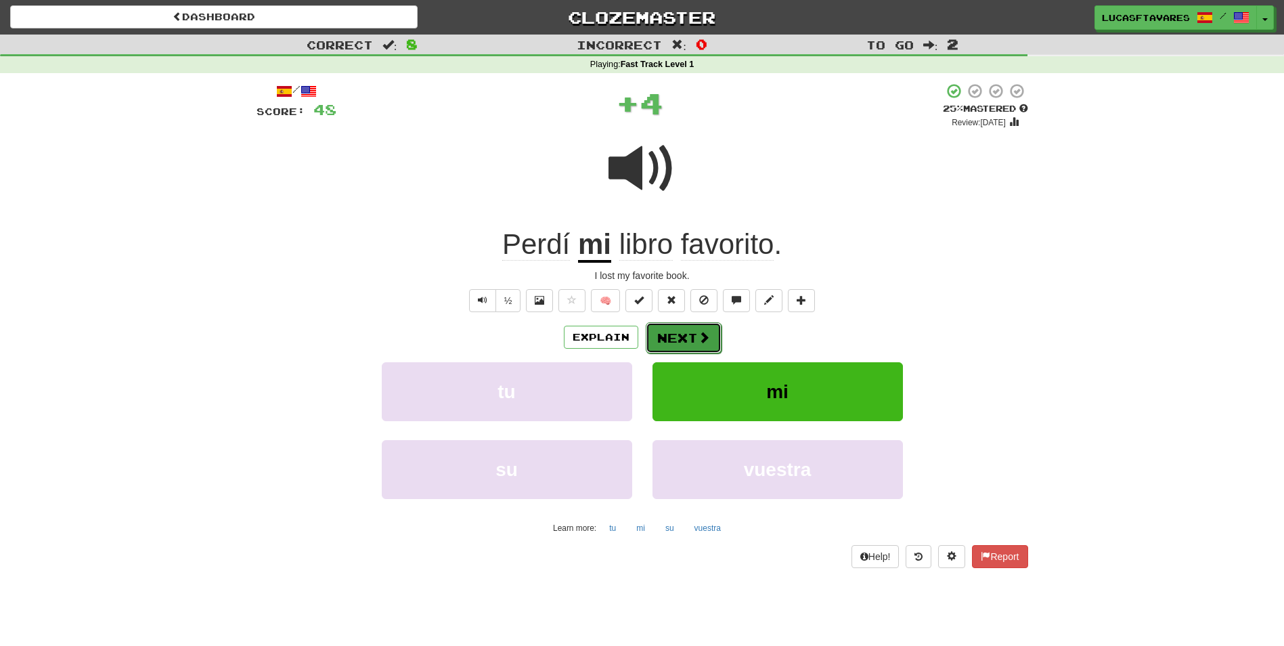
click at [698, 334] on span at bounding box center [704, 337] width 12 height 12
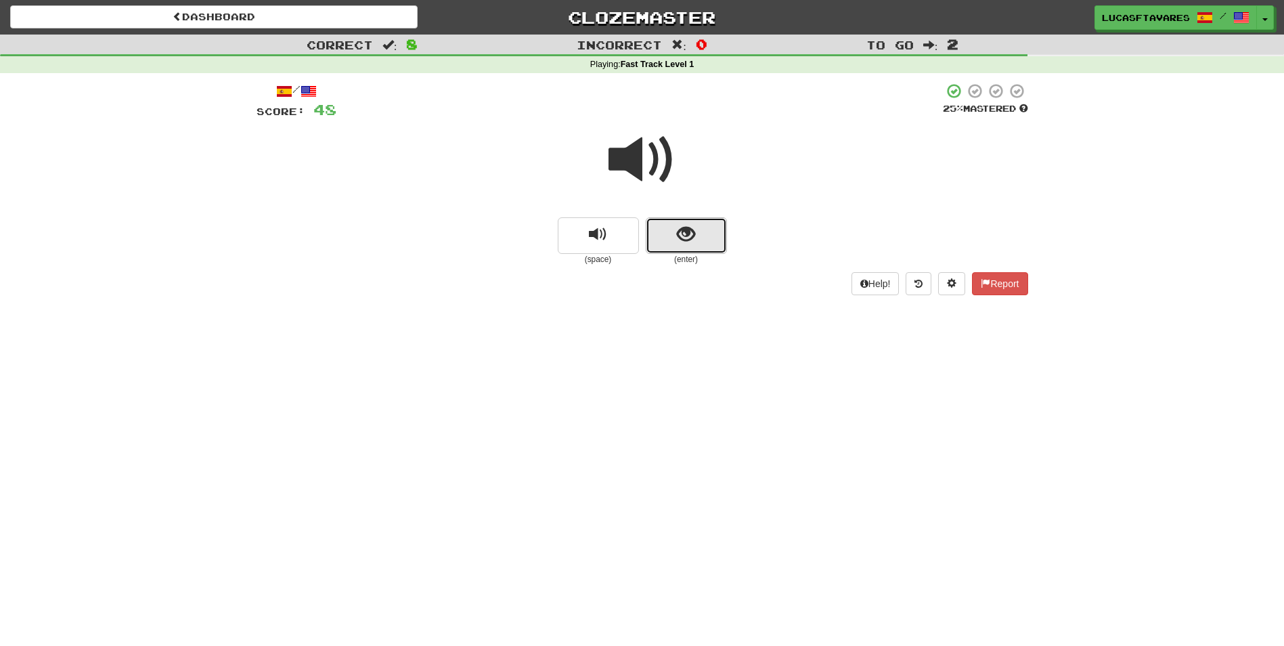
click at [659, 248] on button "show sentence" at bounding box center [686, 235] width 81 height 37
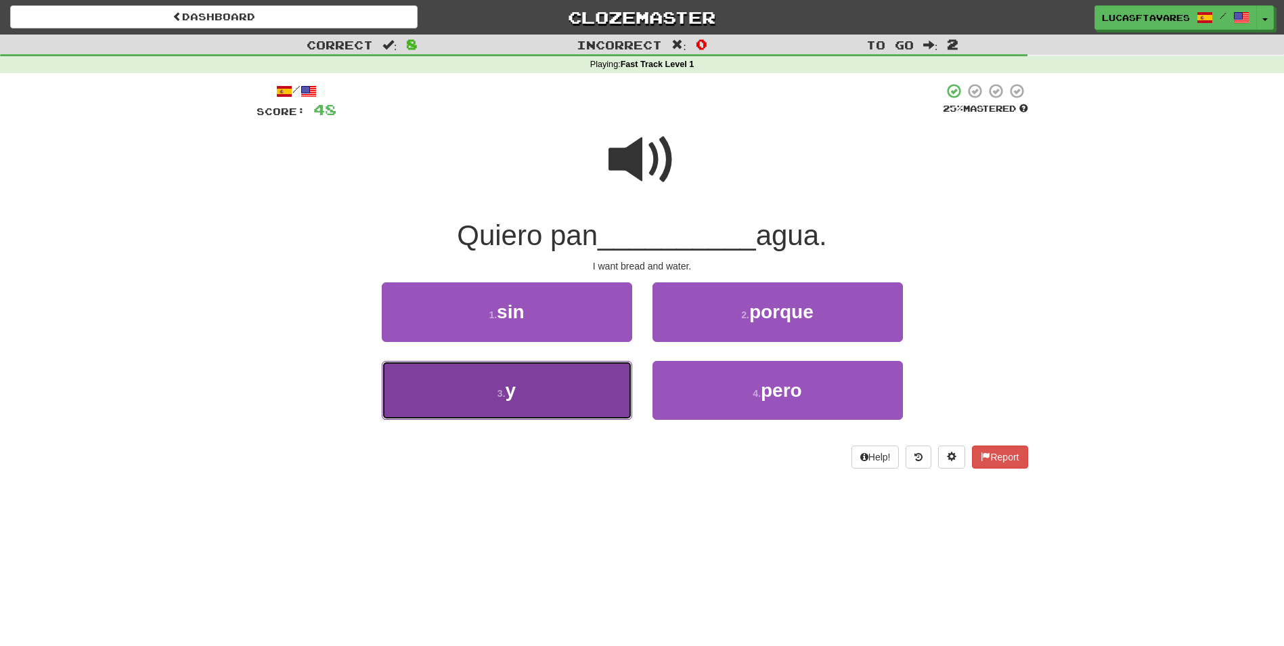
click at [583, 365] on button "3 . y" at bounding box center [507, 390] width 250 height 59
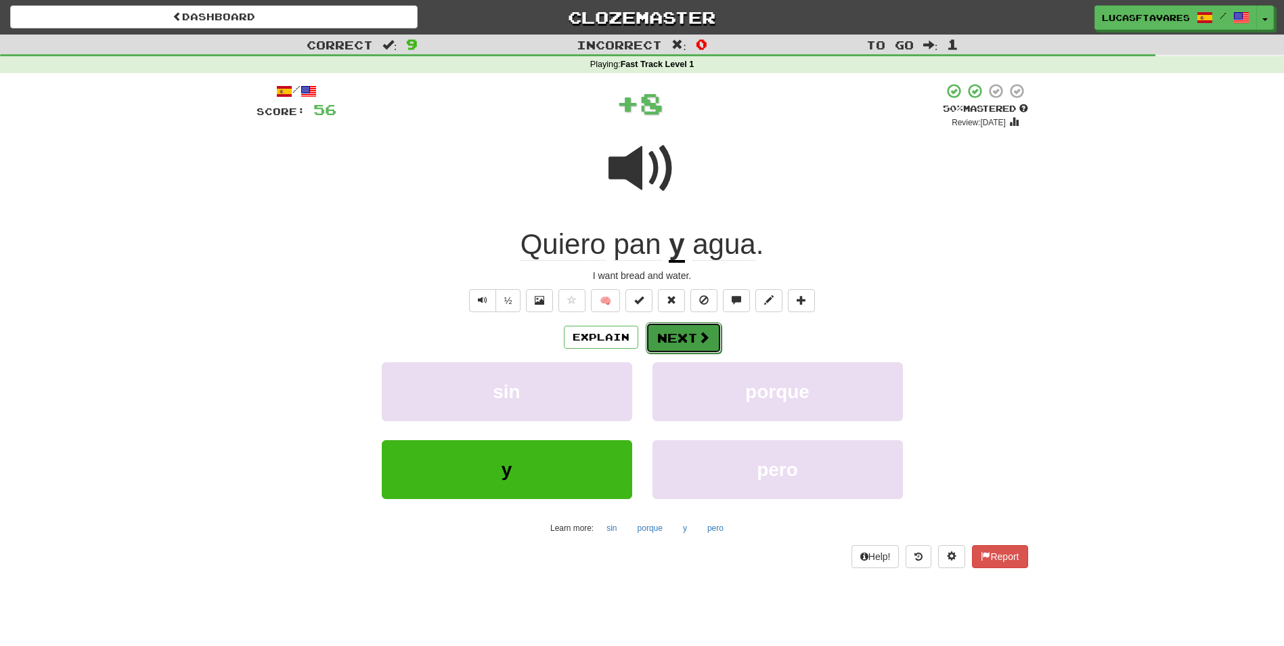
click at [682, 338] on button "Next" at bounding box center [684, 337] width 76 height 31
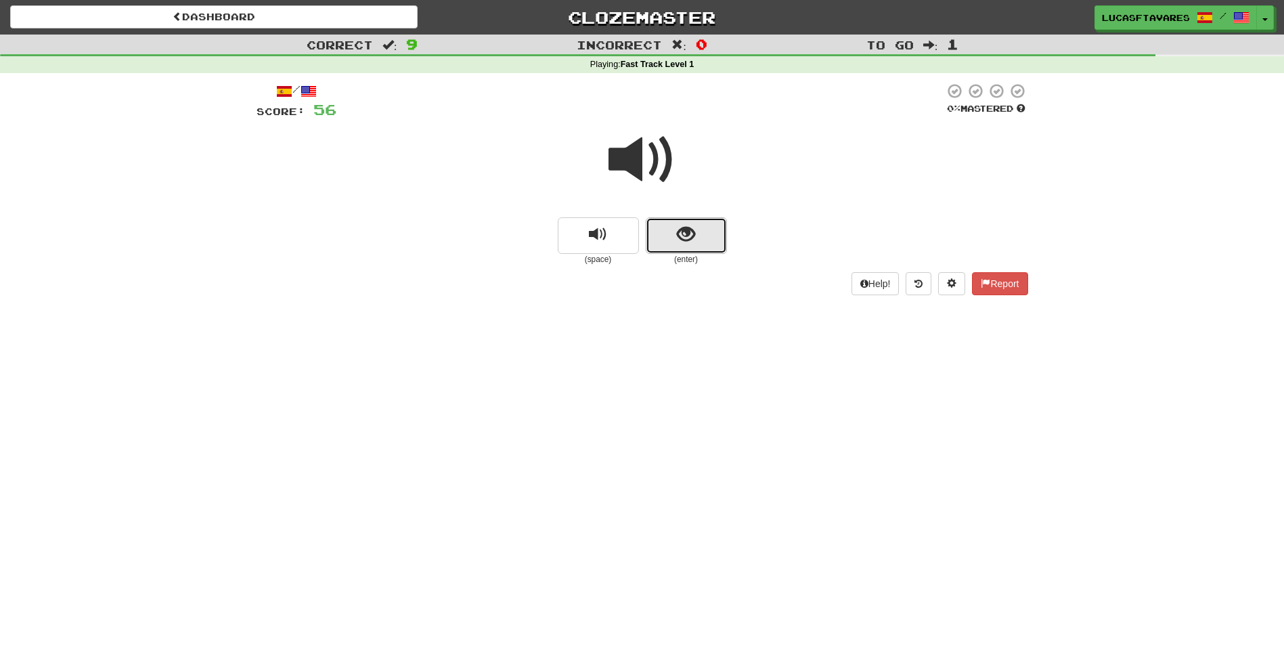
click at [673, 236] on button "show sentence" at bounding box center [686, 235] width 81 height 37
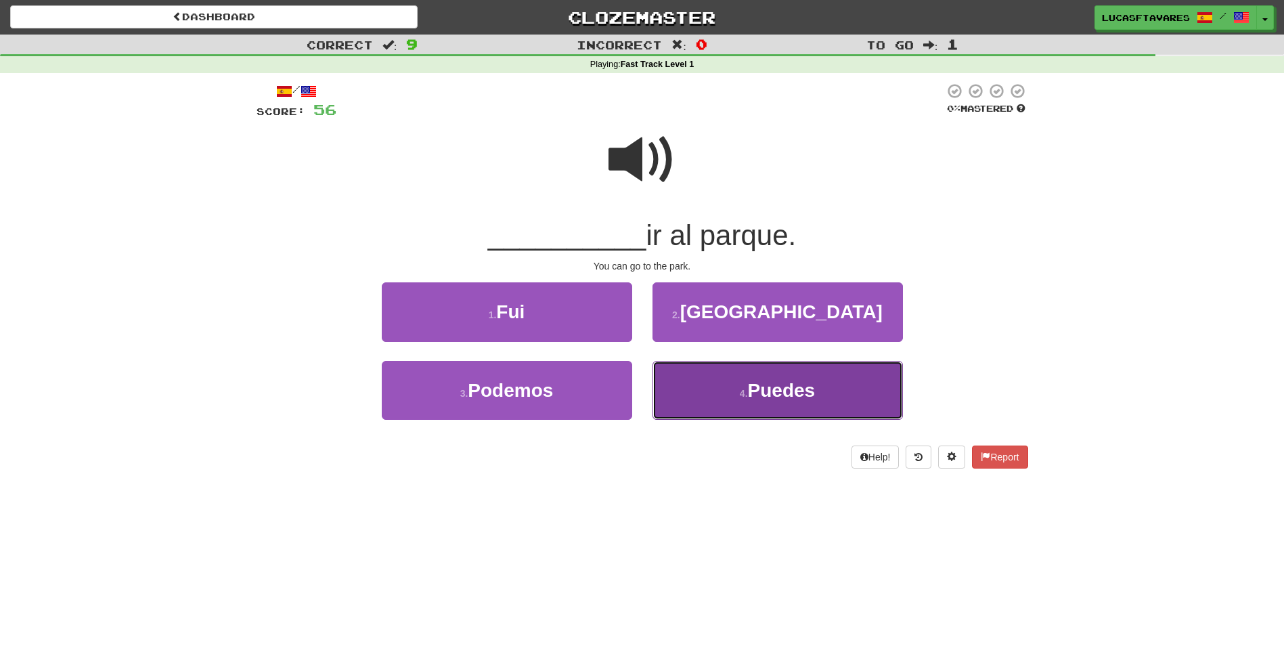
click at [743, 383] on button "4 . Puedes" at bounding box center [777, 390] width 250 height 59
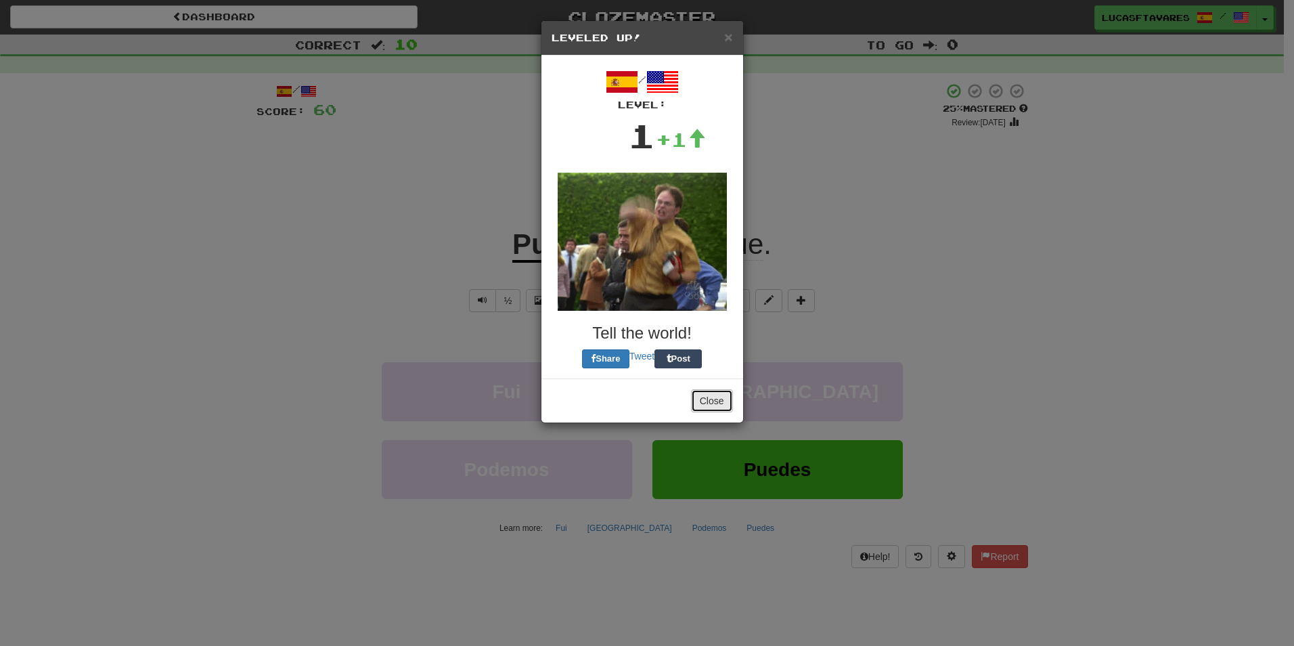
click at [713, 398] on button "Close" at bounding box center [712, 400] width 42 height 23
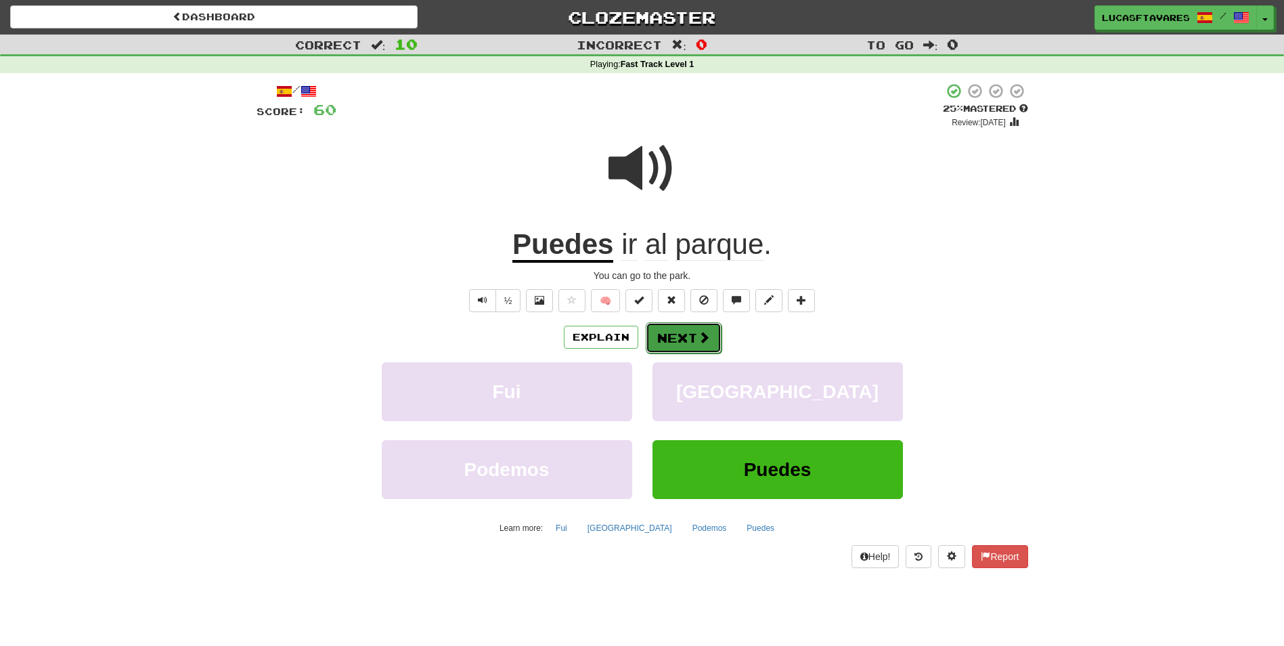
click at [698, 342] on span at bounding box center [704, 337] width 12 height 12
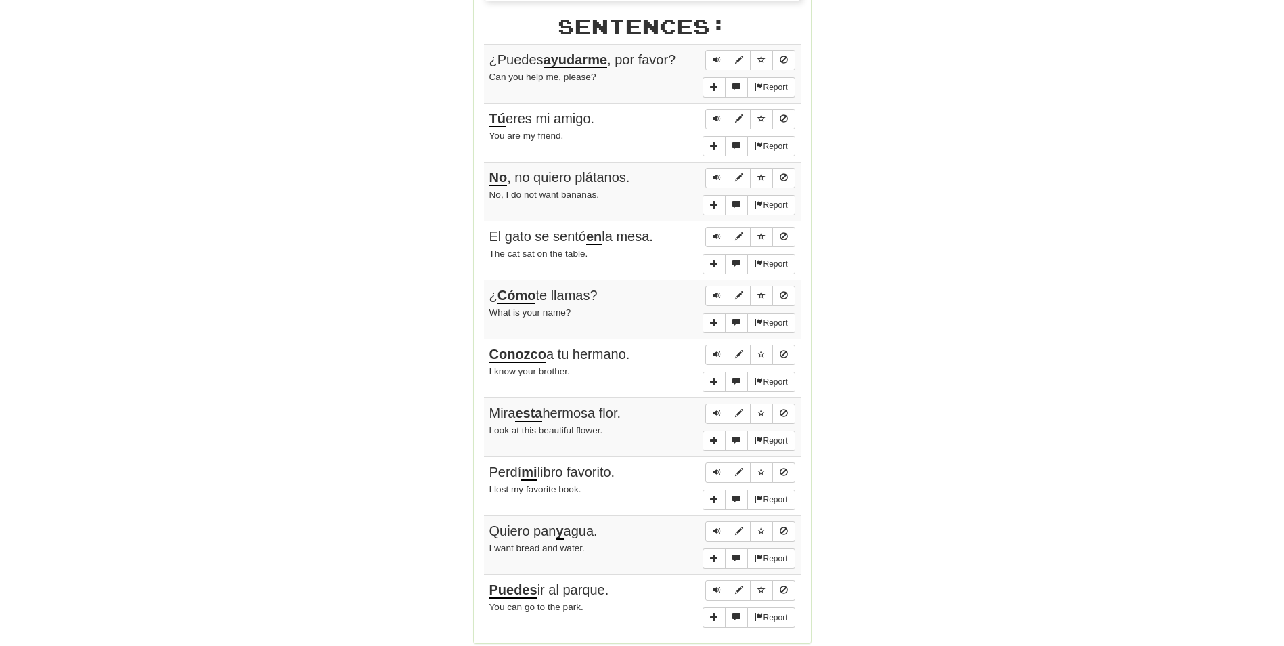
scroll to position [744, 0]
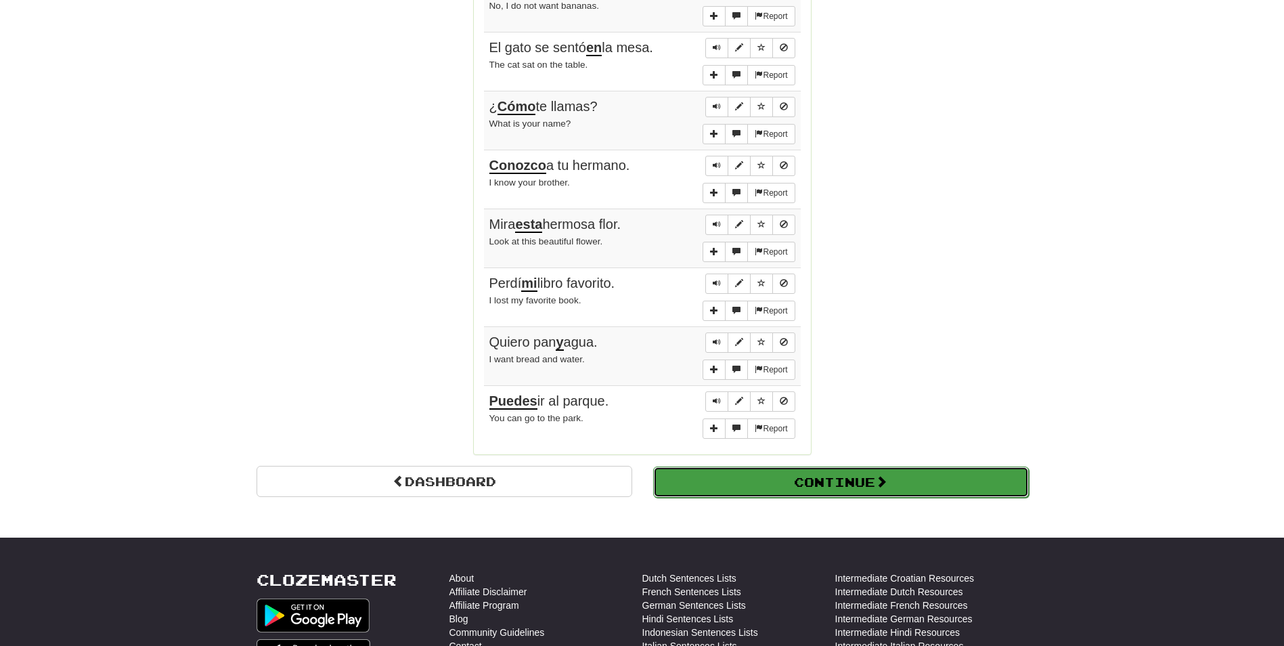
click at [847, 485] on button "Continue" at bounding box center [841, 481] width 376 height 31
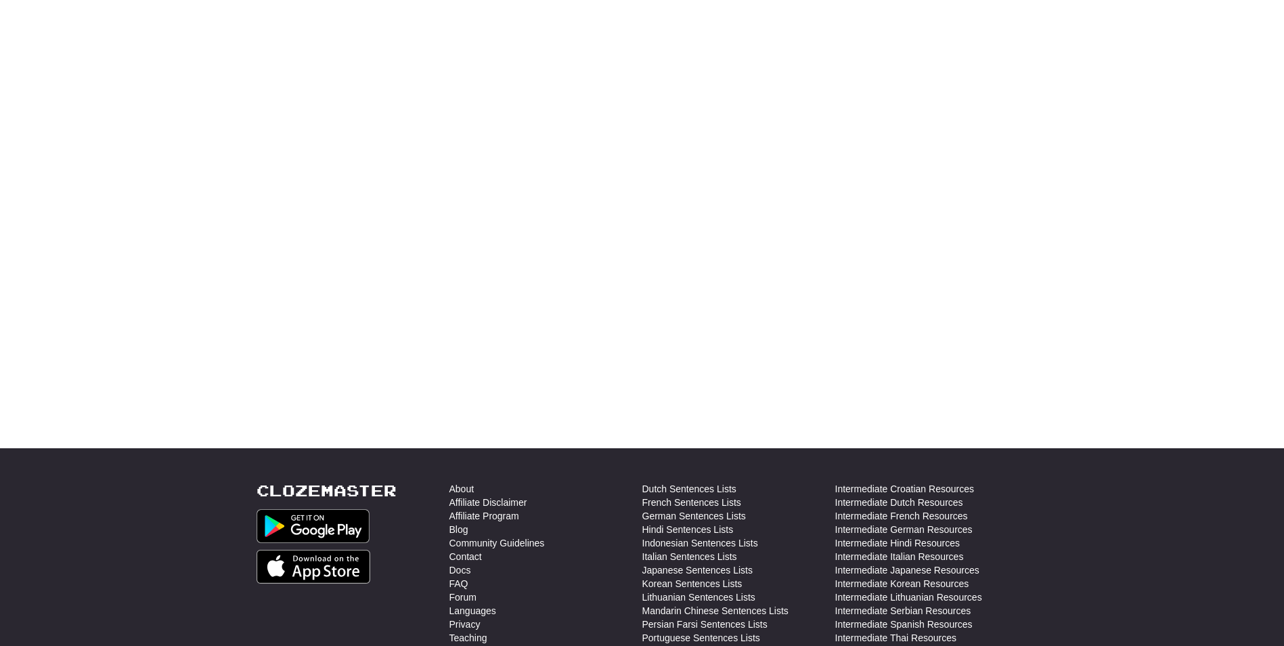
scroll to position [0, 0]
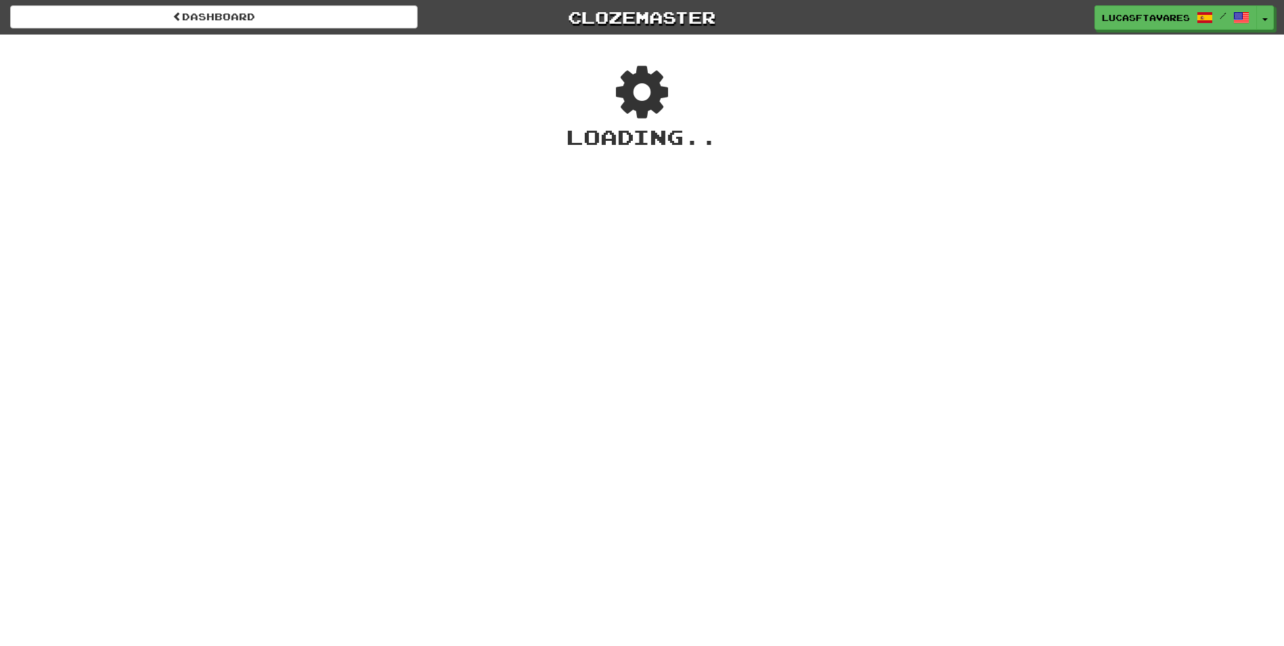
click at [426, 11] on div "Dashboard" at bounding box center [214, 16] width 428 height 23
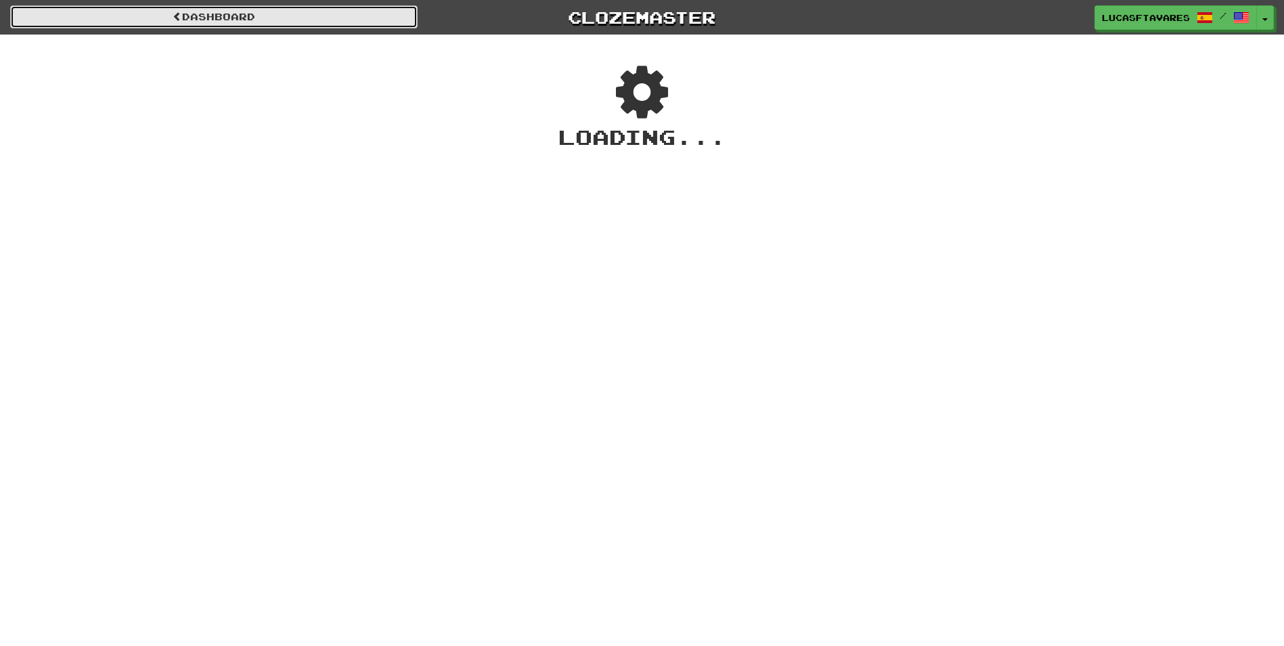
click at [398, 16] on link "Dashboard" at bounding box center [213, 16] width 407 height 23
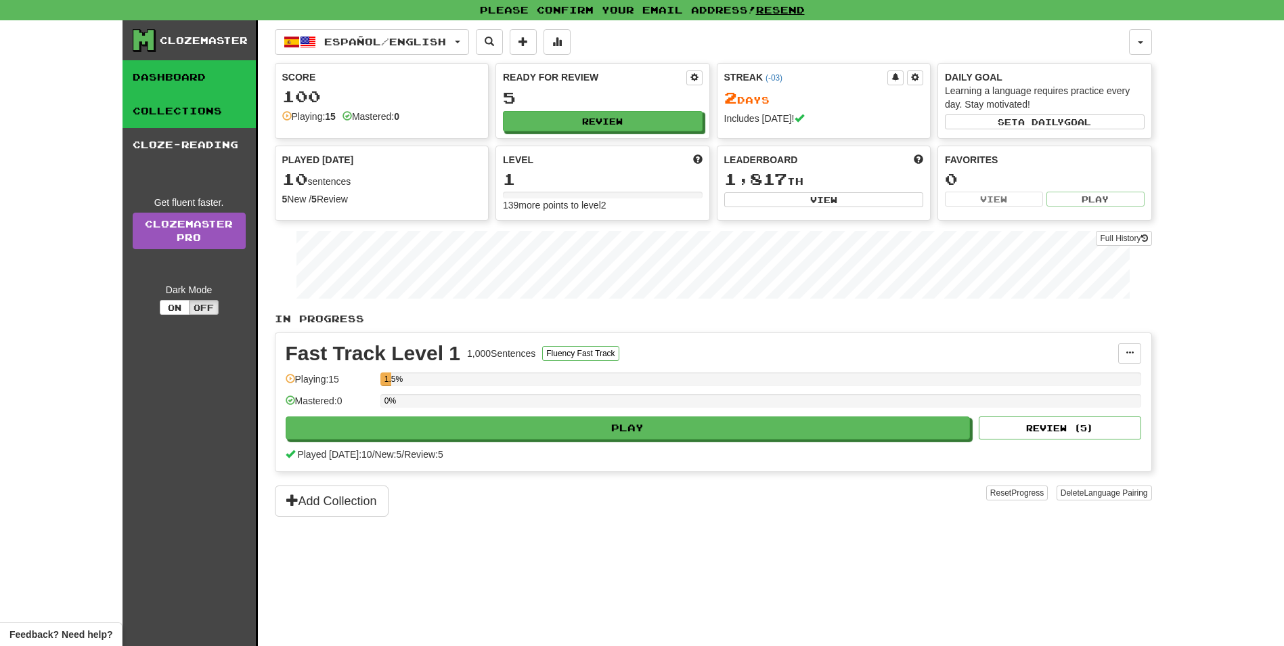
click at [183, 112] on link "Collections" at bounding box center [189, 111] width 133 height 34
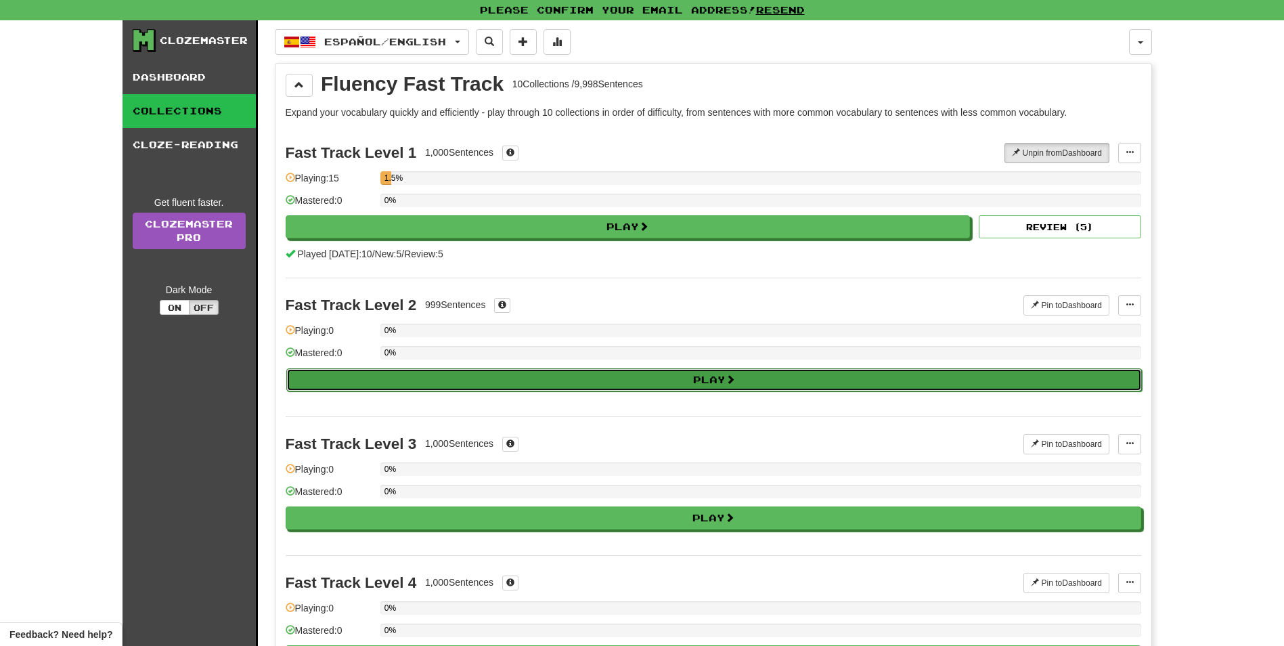
click at [688, 378] on button "Play" at bounding box center [713, 379] width 855 height 23
select select "**"
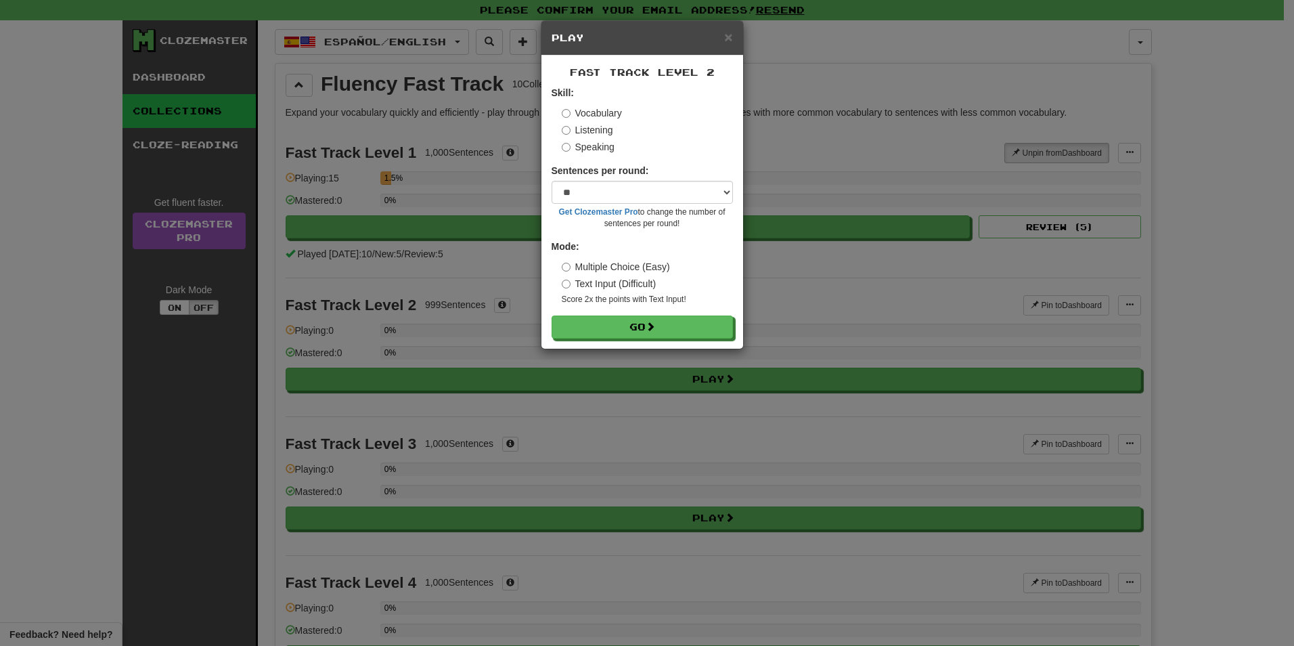
click at [586, 133] on label "Listening" at bounding box center [587, 130] width 51 height 14
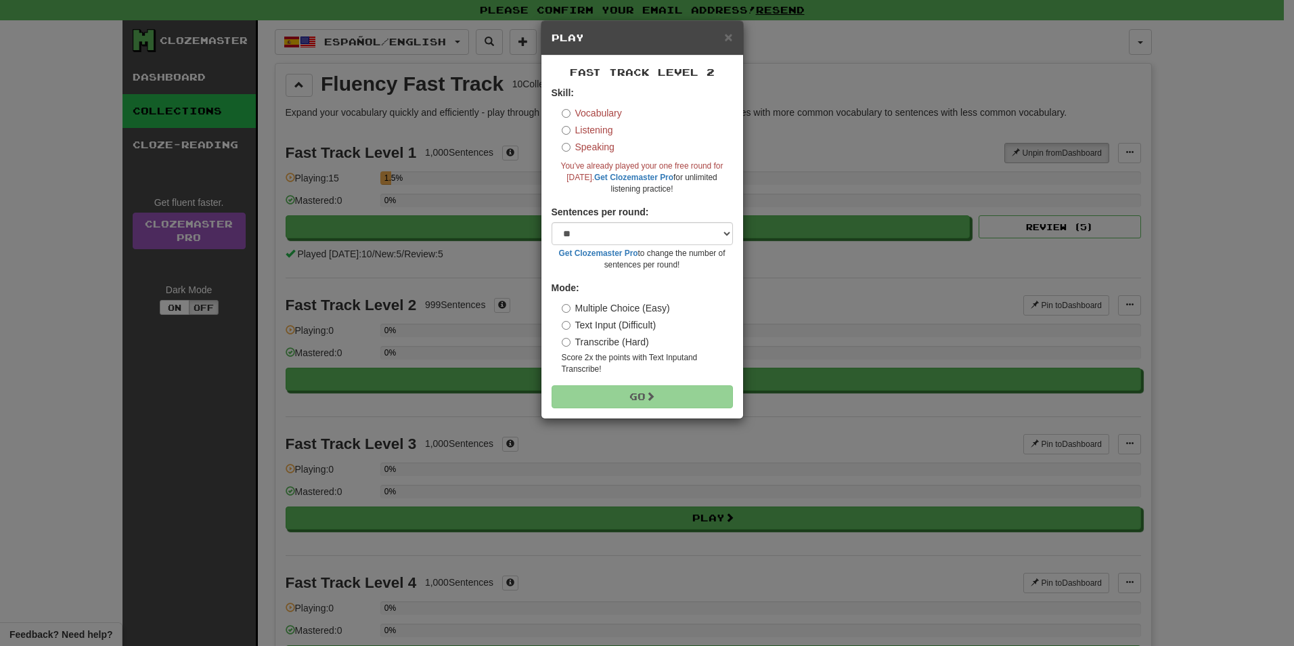
click at [600, 108] on label "Vocabulary" at bounding box center [592, 113] width 60 height 14
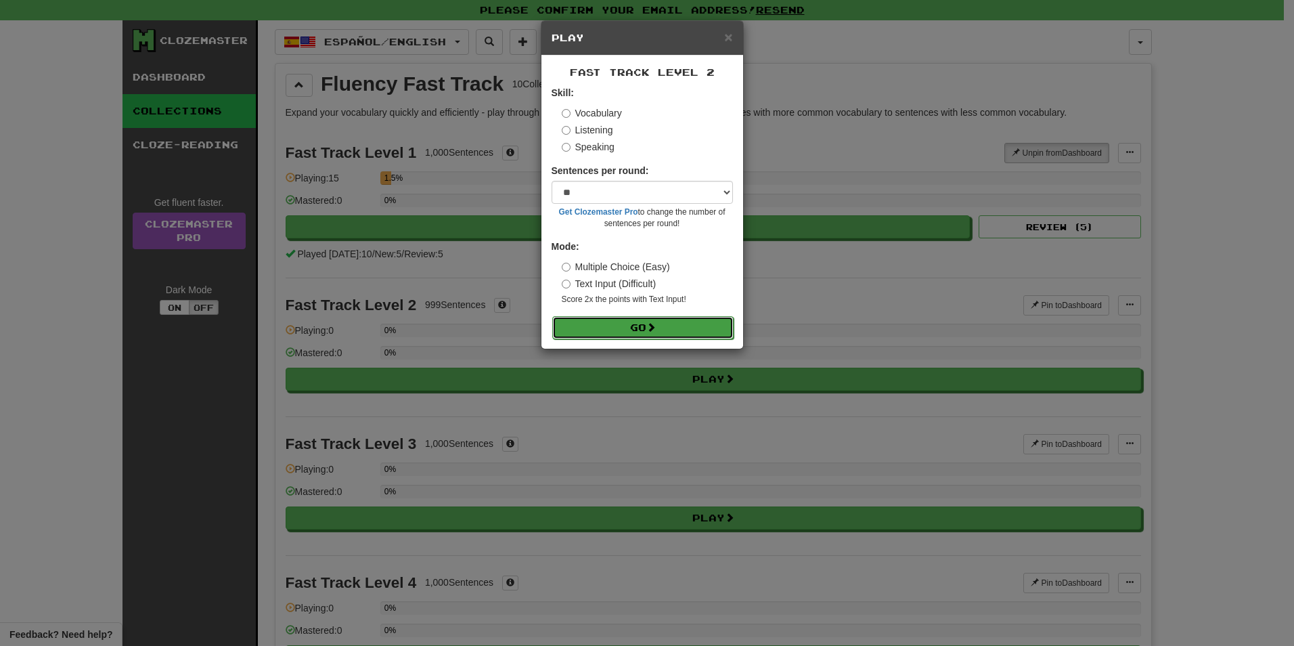
click at [626, 330] on button "Go" at bounding box center [642, 327] width 181 height 23
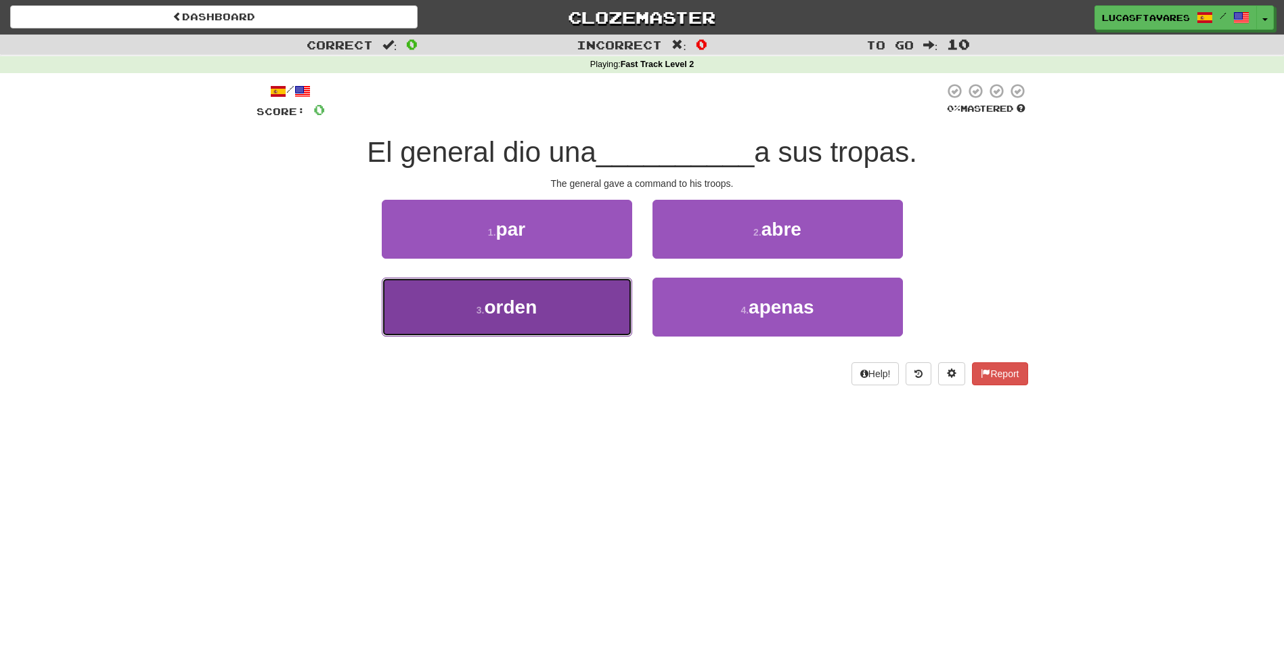
click at [584, 324] on button "3 . orden" at bounding box center [507, 306] width 250 height 59
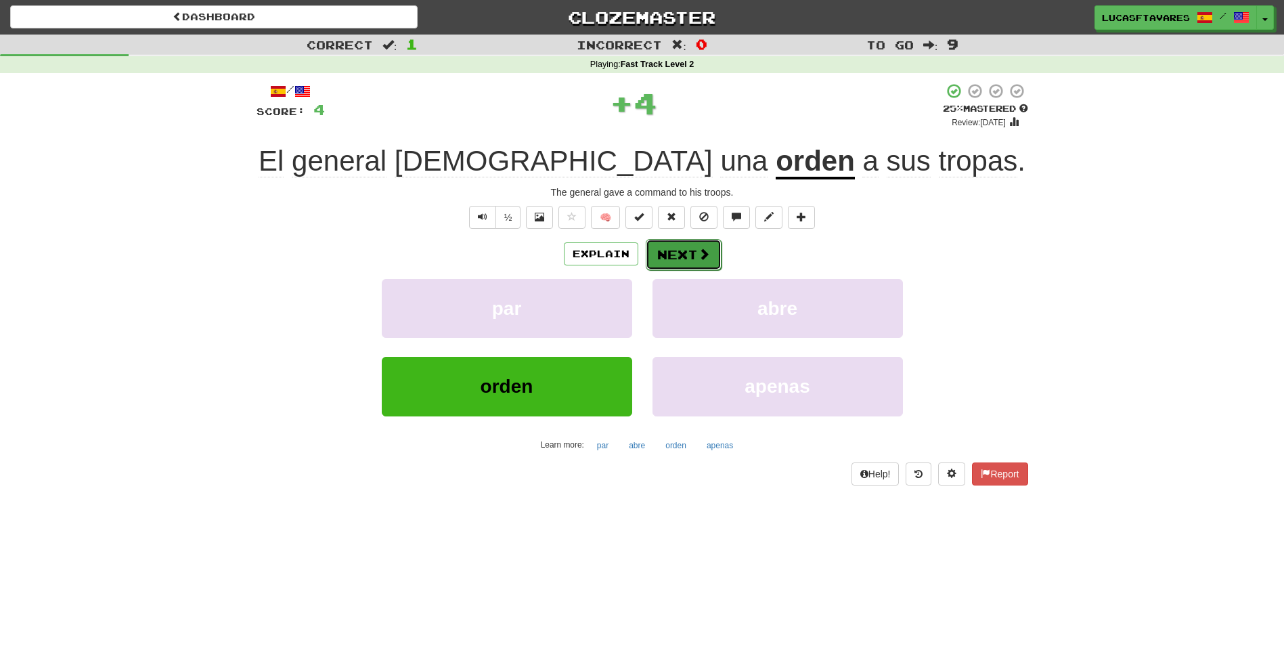
click at [683, 246] on button "Next" at bounding box center [684, 254] width 76 height 31
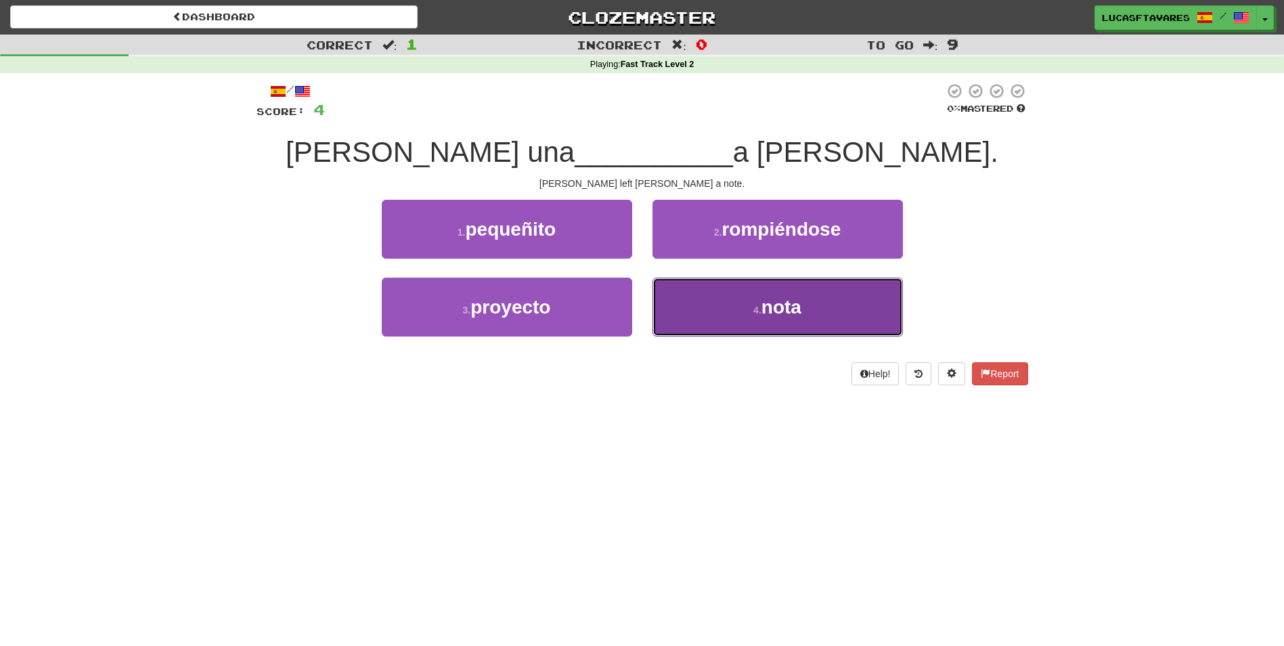
click at [714, 310] on button "4 . nota" at bounding box center [777, 306] width 250 height 59
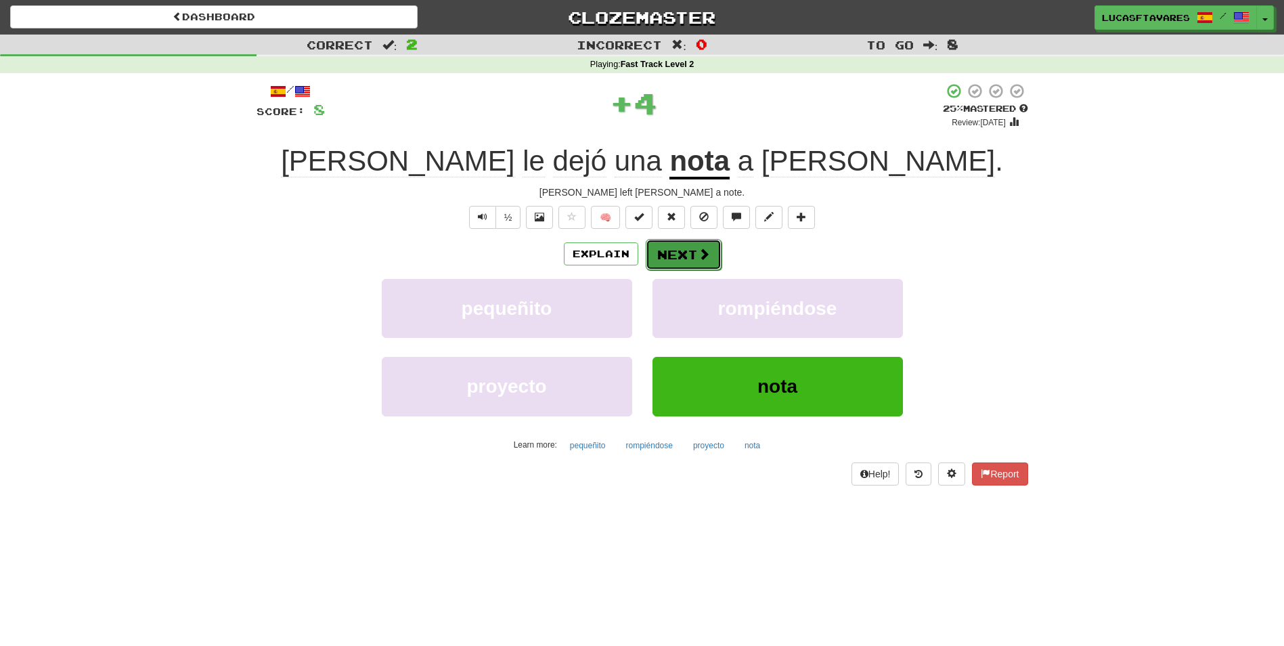
click at [702, 249] on span at bounding box center [704, 254] width 12 height 12
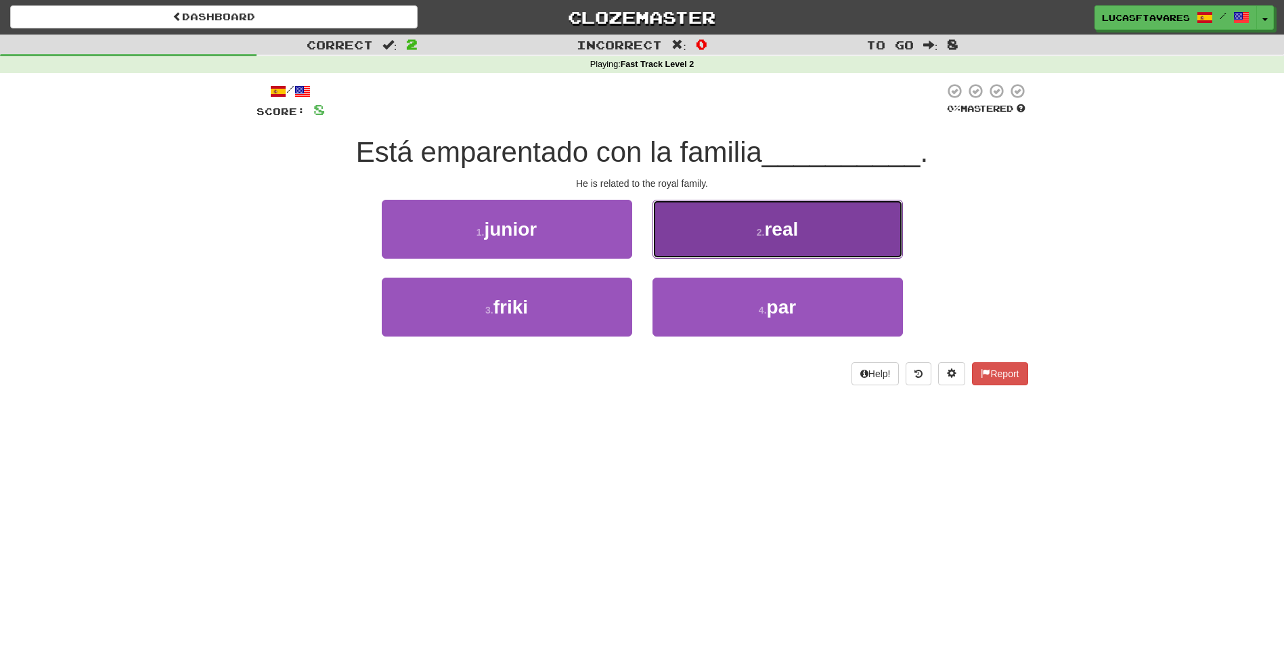
click at [706, 233] on button "2 . real" at bounding box center [777, 229] width 250 height 59
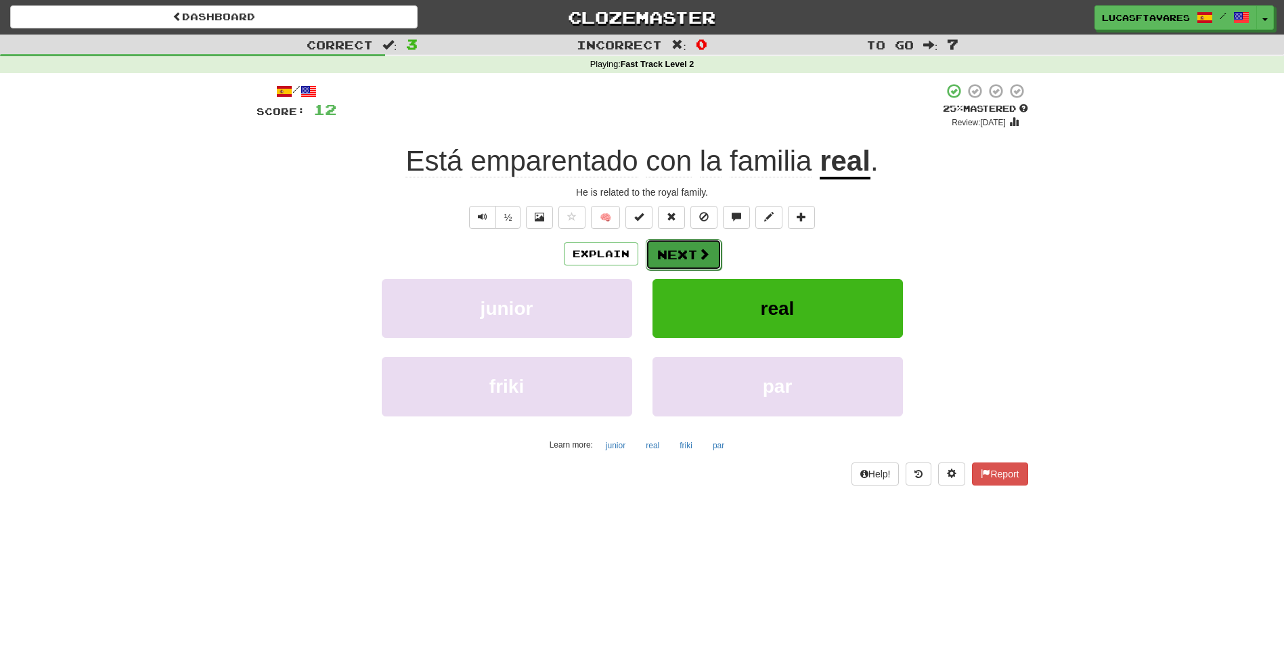
click at [692, 257] on button "Next" at bounding box center [684, 254] width 76 height 31
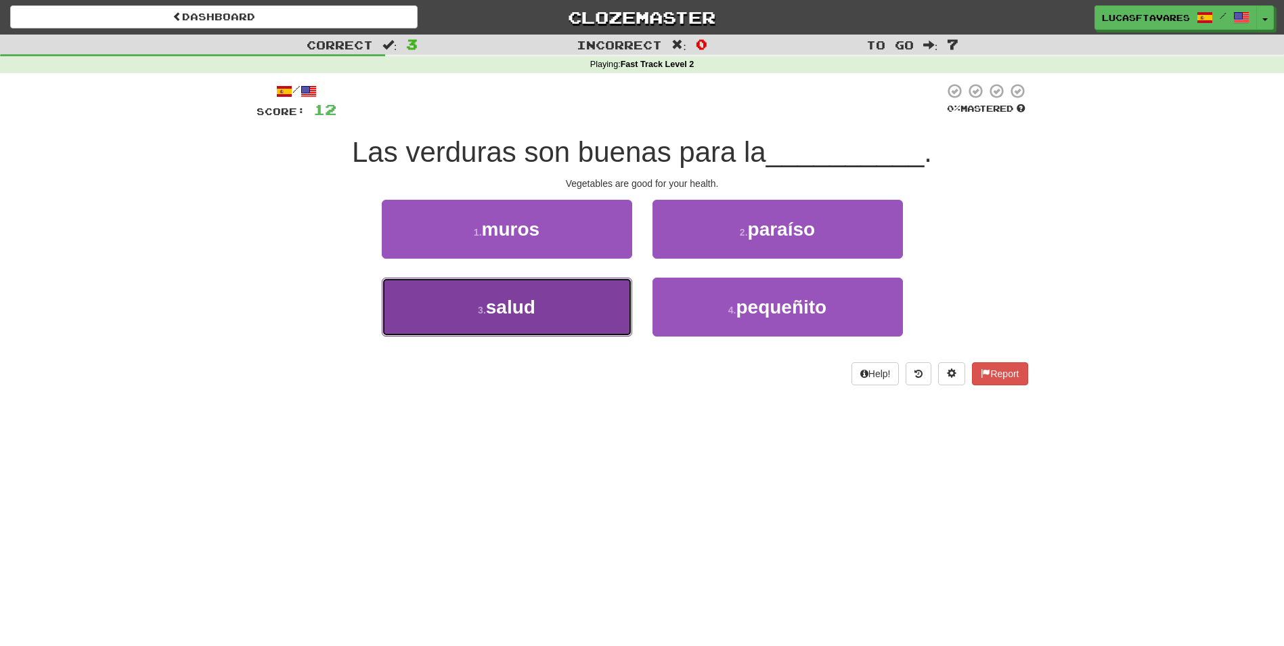
click at [583, 313] on button "3 . salud" at bounding box center [507, 306] width 250 height 59
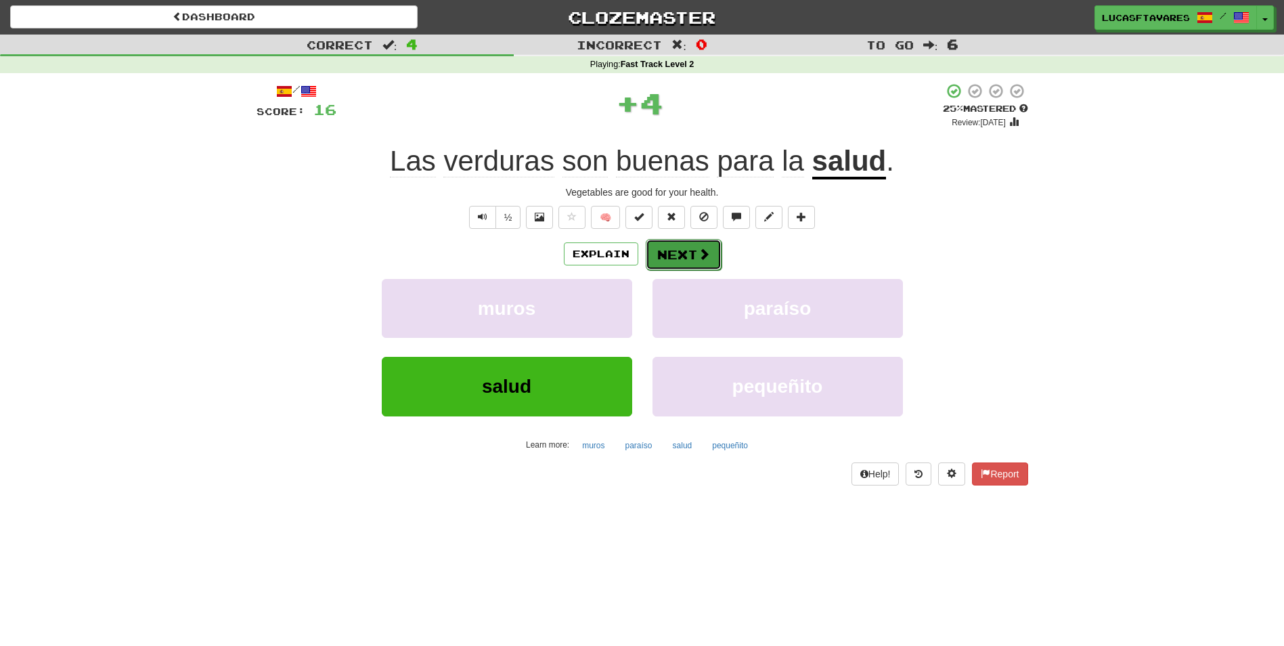
click at [657, 264] on button "Next" at bounding box center [684, 254] width 76 height 31
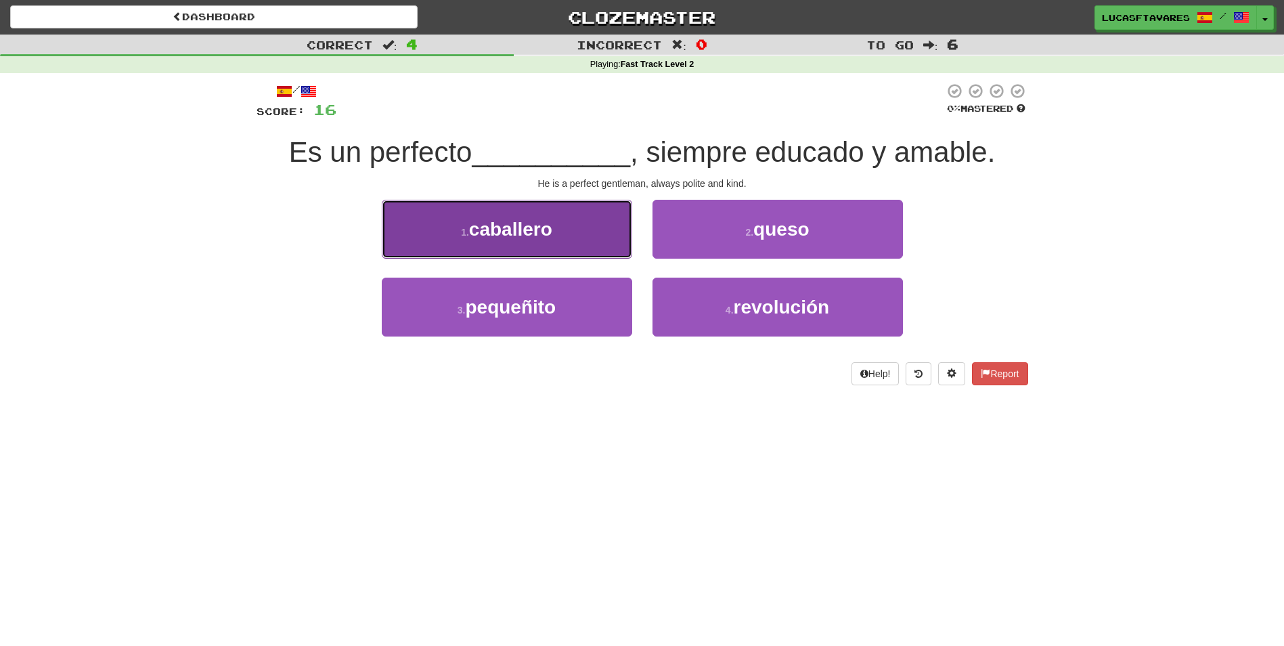
click at [585, 243] on button "1 . caballero" at bounding box center [507, 229] width 250 height 59
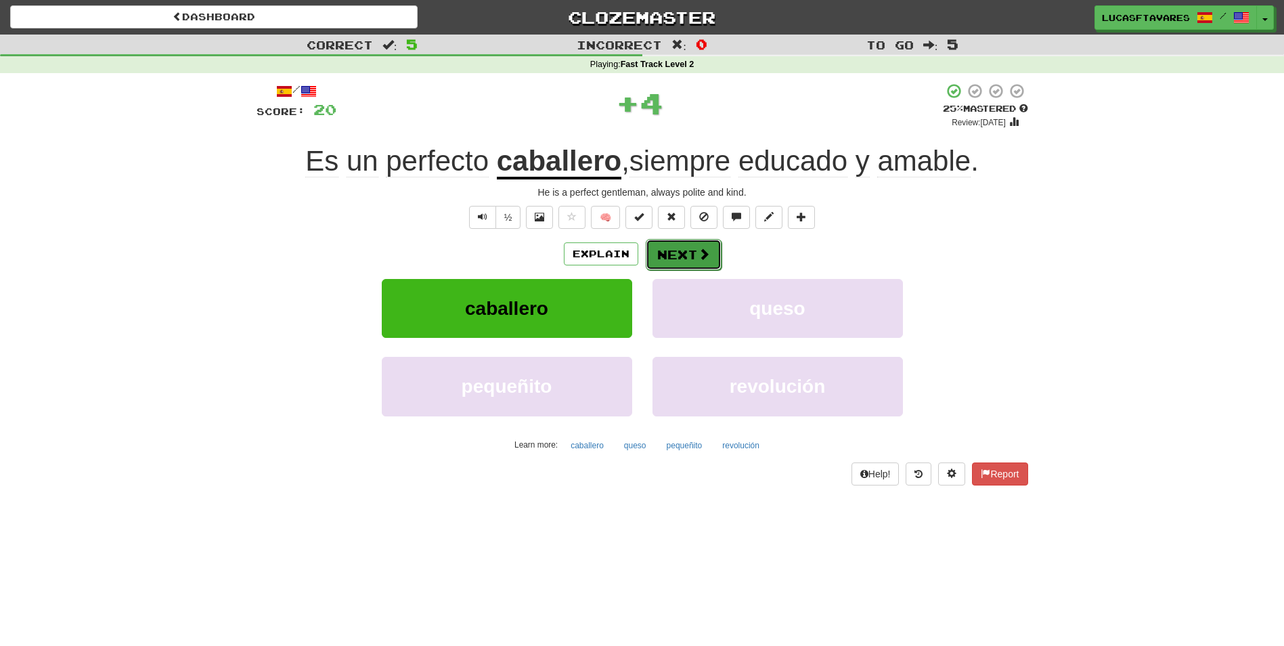
click at [679, 250] on button "Next" at bounding box center [684, 254] width 76 height 31
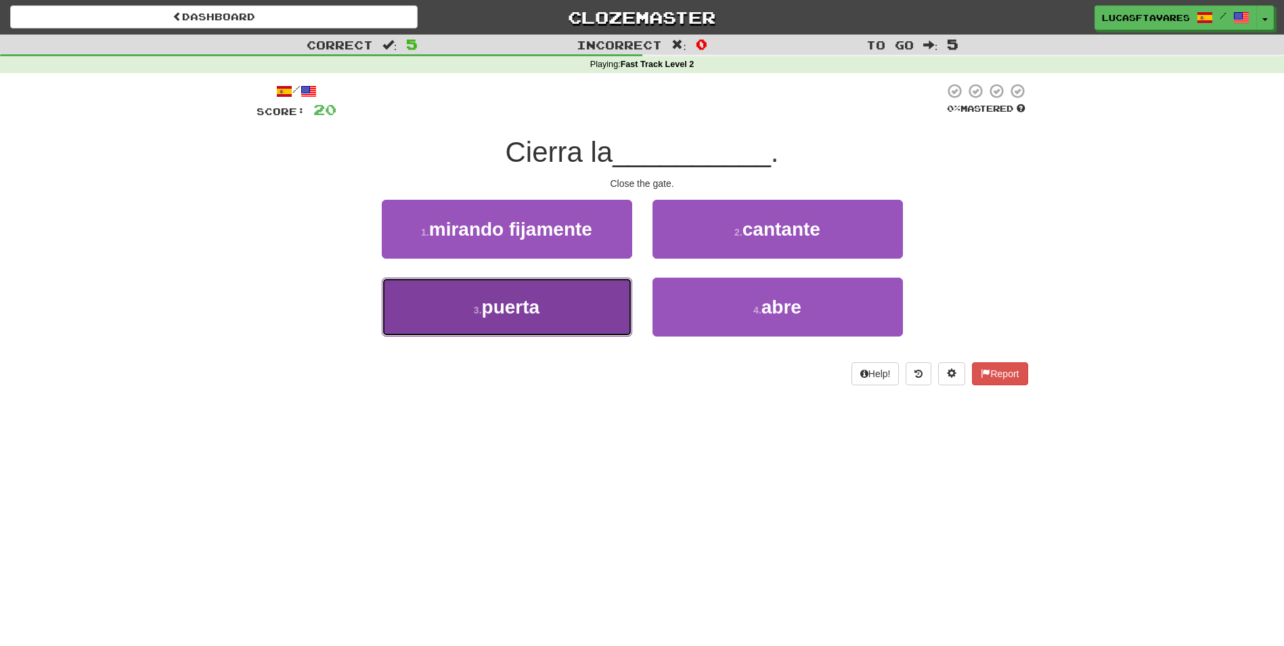
click at [572, 311] on button "3 . puerta" at bounding box center [507, 306] width 250 height 59
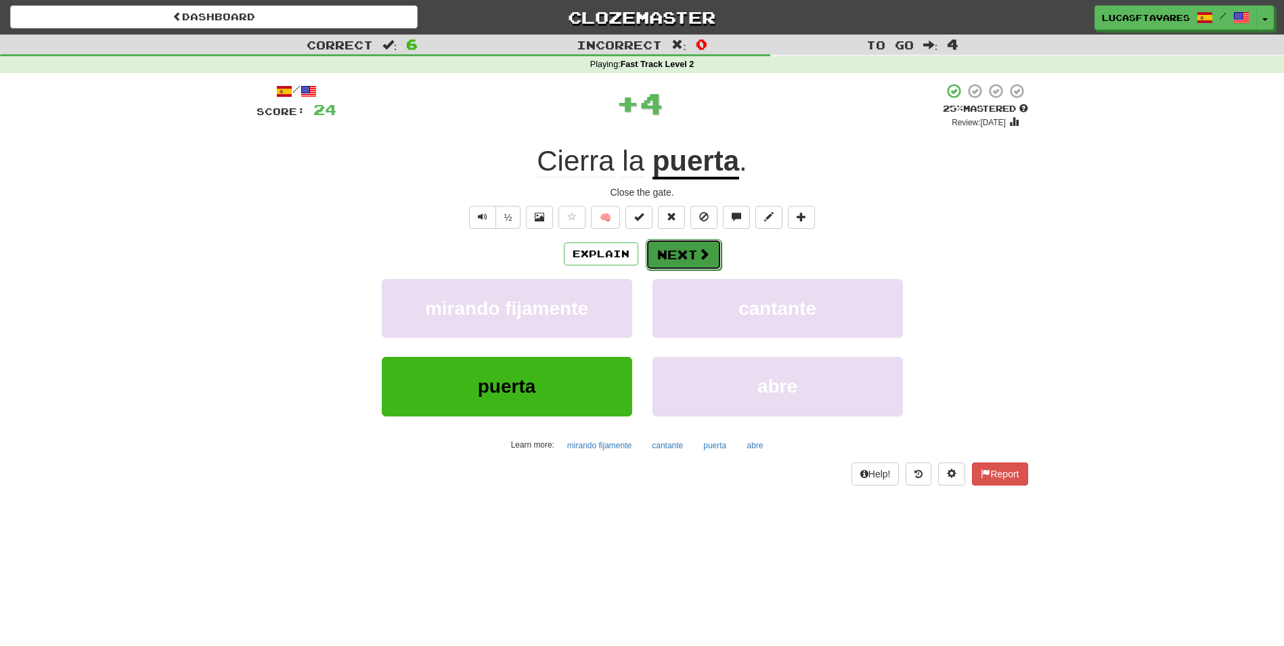
click at [671, 259] on button "Next" at bounding box center [684, 254] width 76 height 31
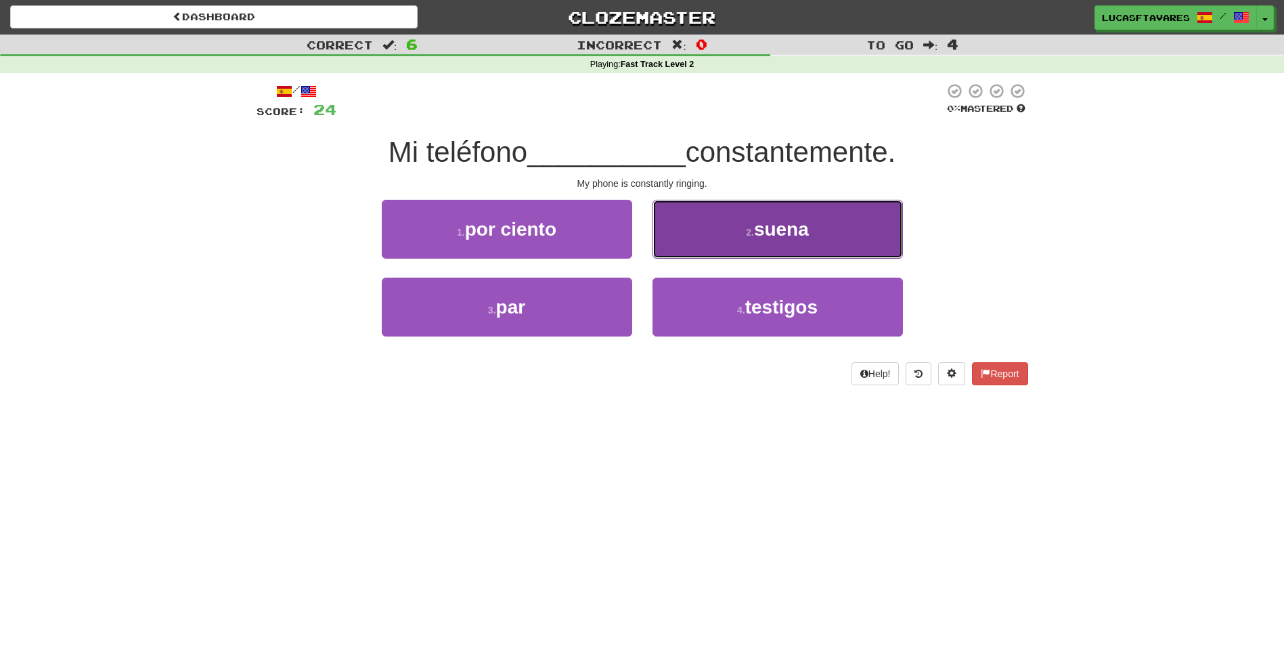
click at [858, 232] on button "2 . suena" at bounding box center [777, 229] width 250 height 59
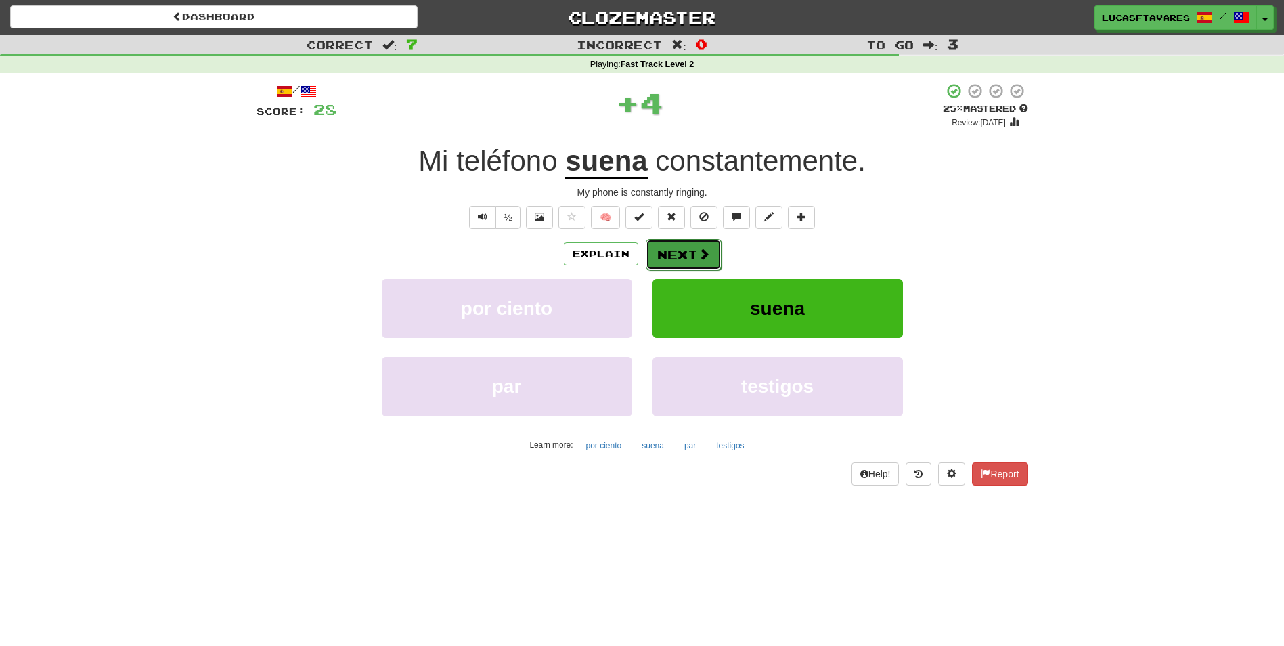
click at [707, 256] on span at bounding box center [704, 254] width 12 height 12
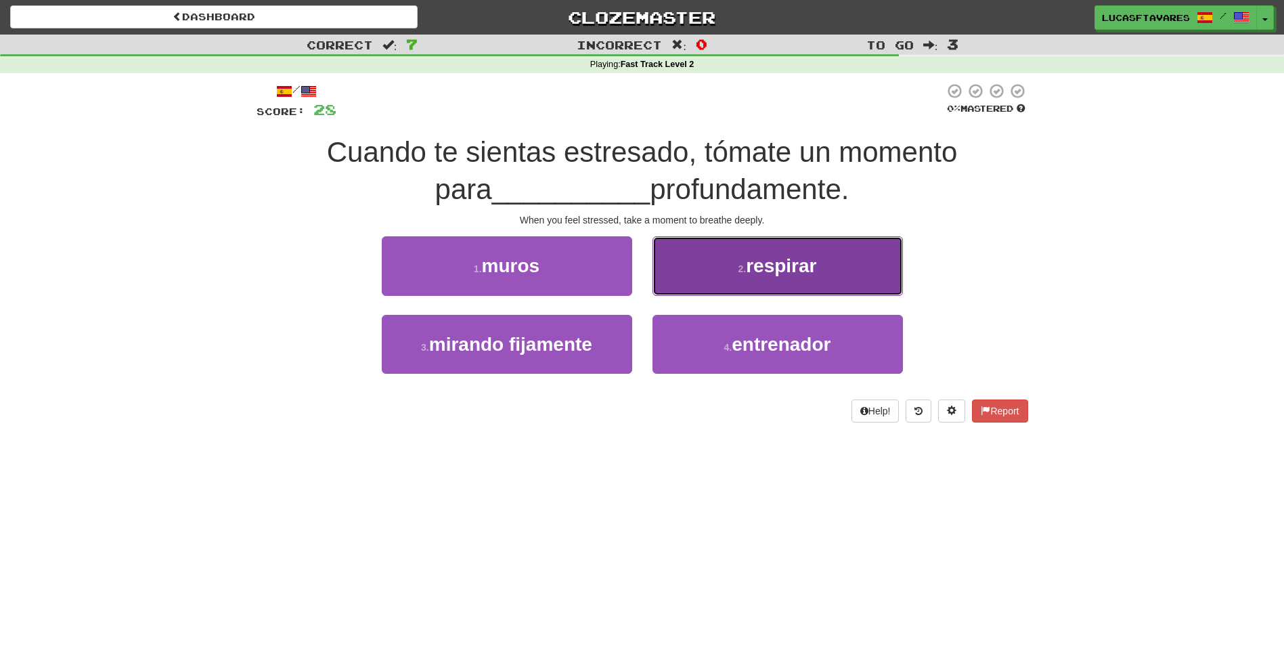
click at [726, 261] on button "2 . respirar" at bounding box center [777, 265] width 250 height 59
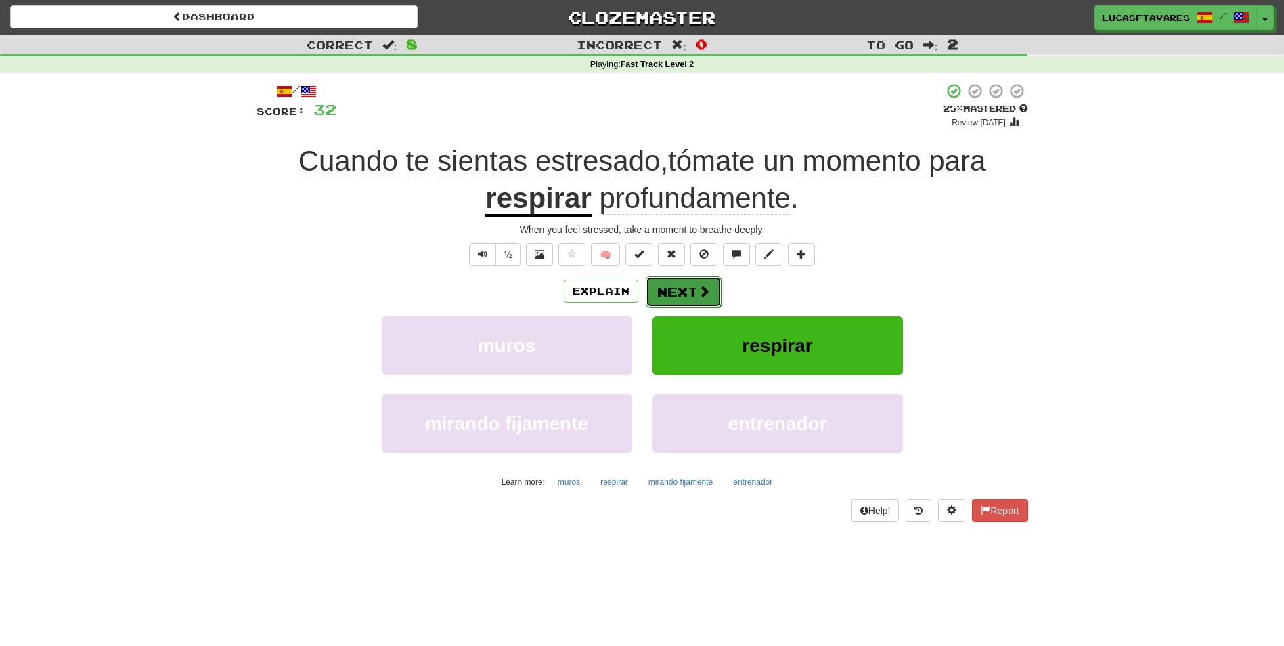
click at [692, 288] on button "Next" at bounding box center [684, 291] width 76 height 31
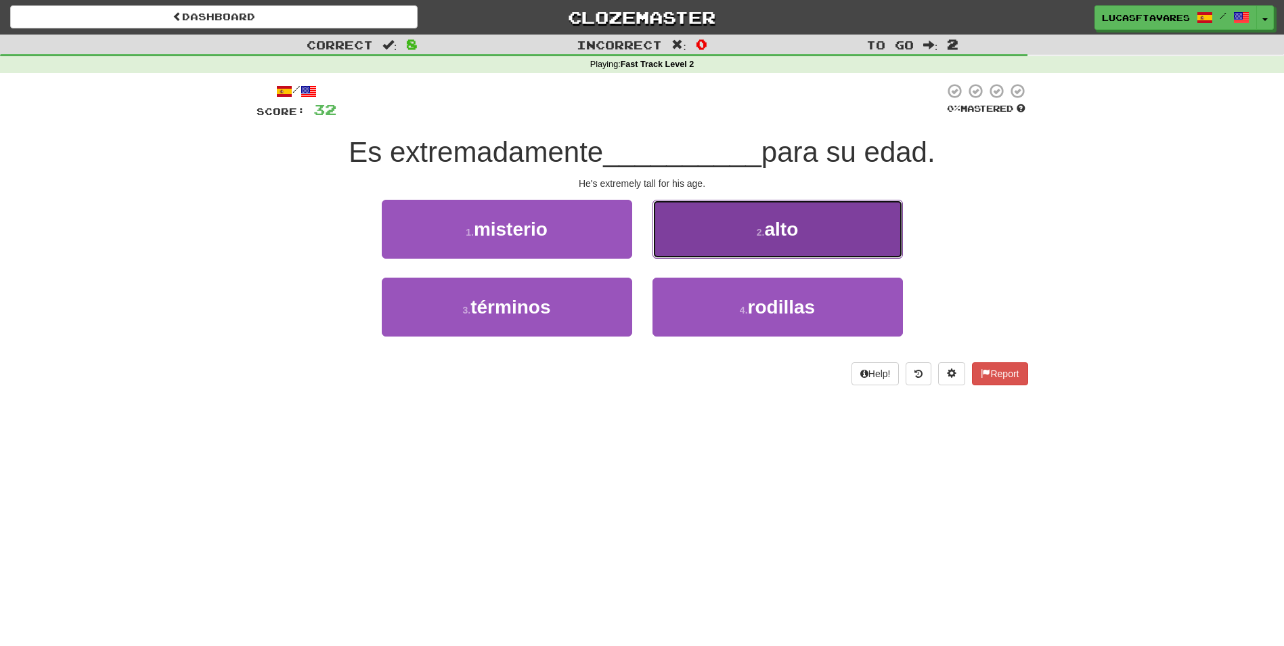
click at [735, 240] on button "2 . alto" at bounding box center [777, 229] width 250 height 59
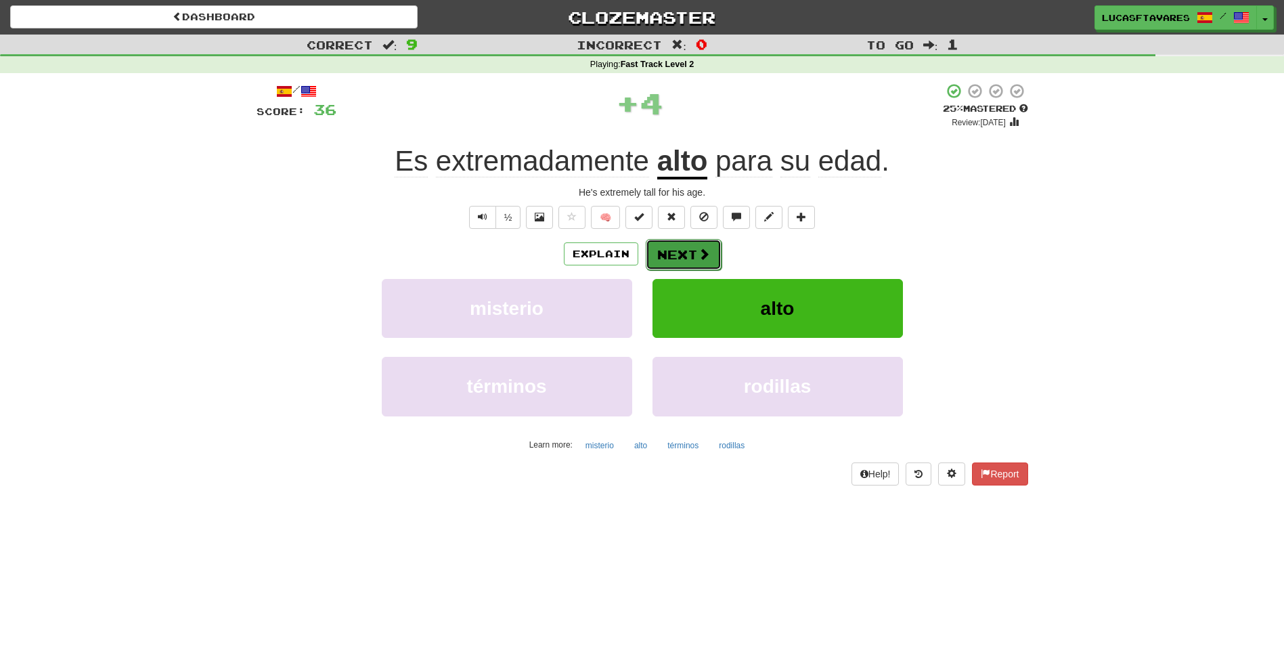
click at [700, 244] on button "Next" at bounding box center [684, 254] width 76 height 31
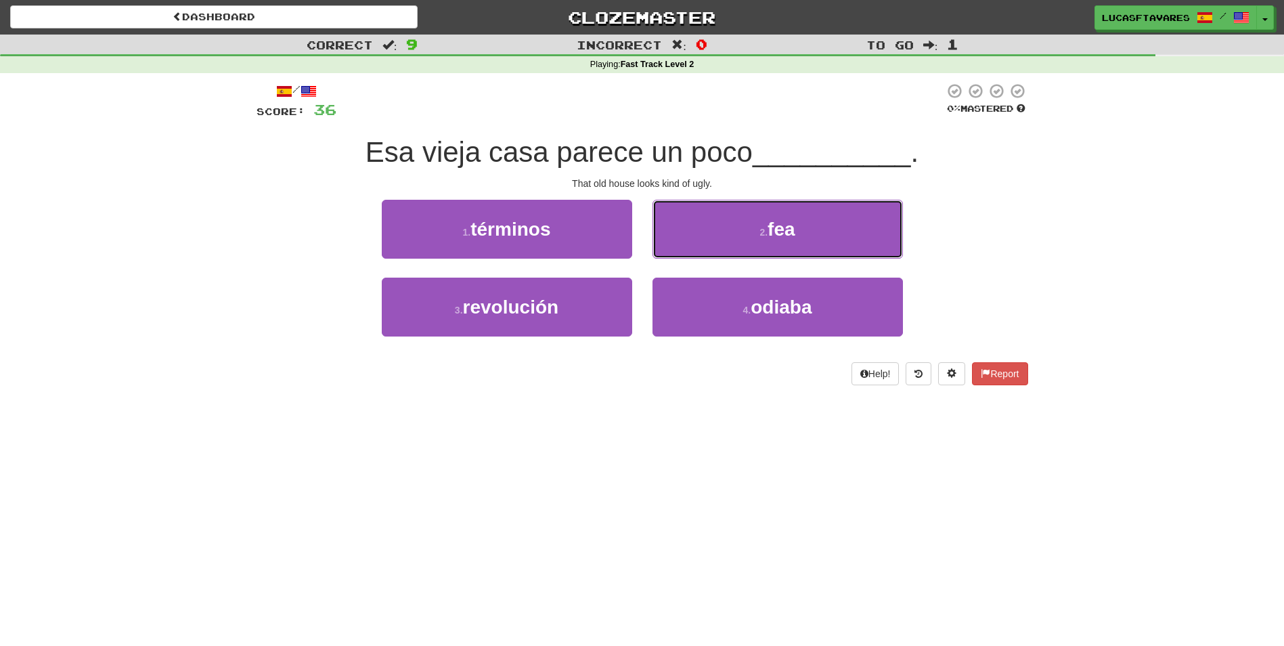
click at [700, 244] on button "2 . fea" at bounding box center [777, 229] width 250 height 59
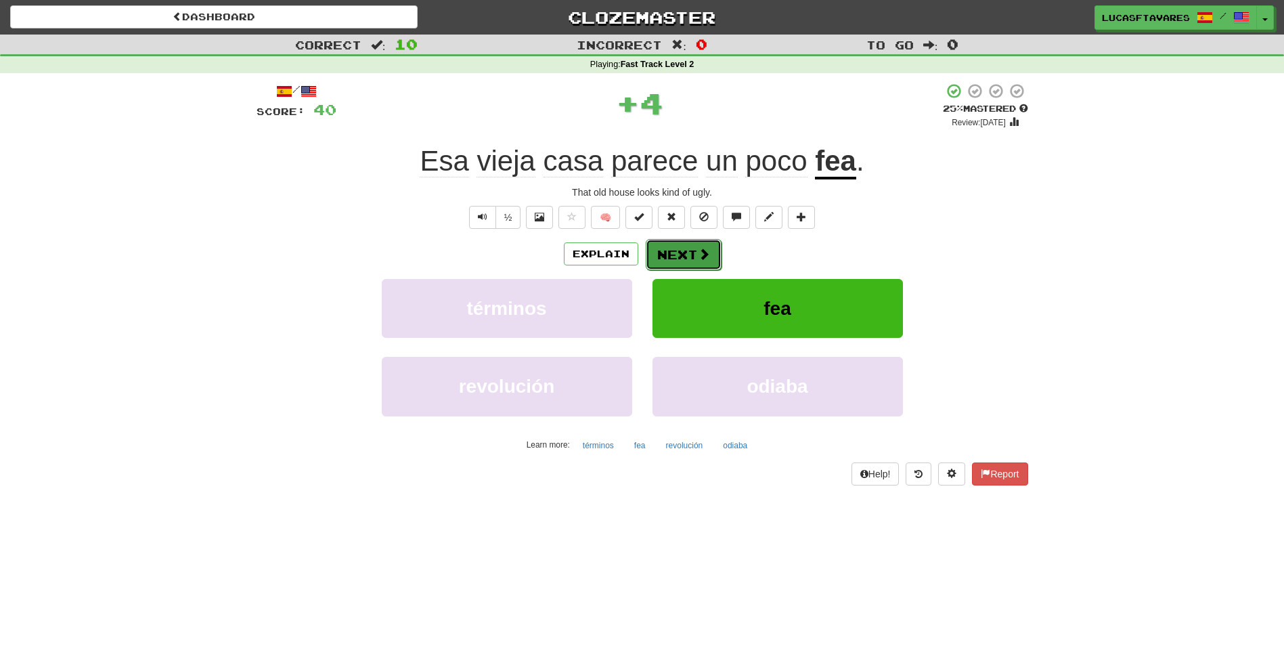
click at [690, 256] on button "Next" at bounding box center [684, 254] width 76 height 31
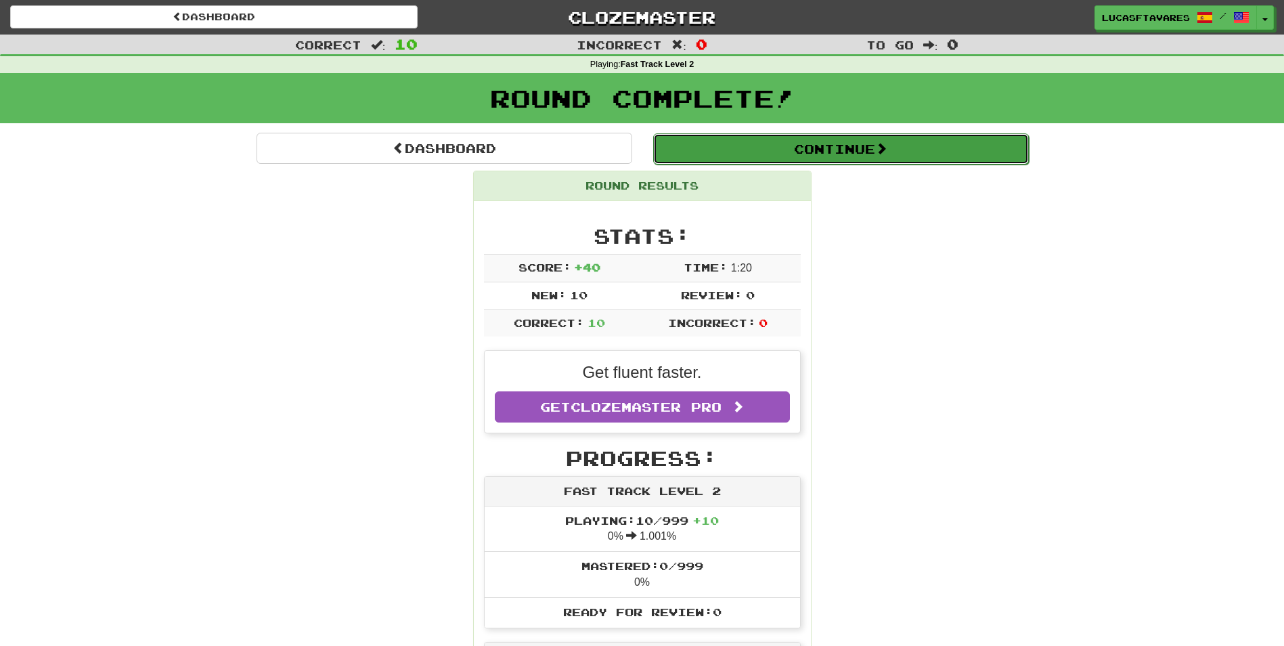
click at [793, 158] on button "Continue" at bounding box center [841, 148] width 376 height 31
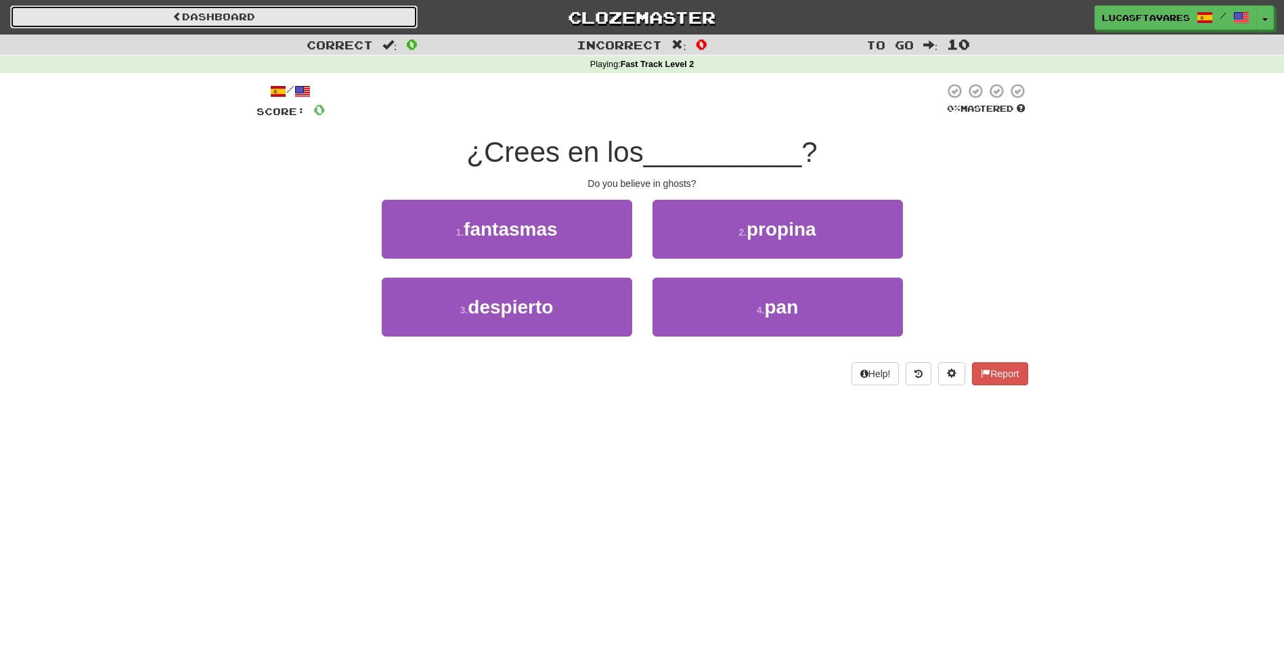
click at [236, 23] on link "Dashboard" at bounding box center [213, 16] width 407 height 23
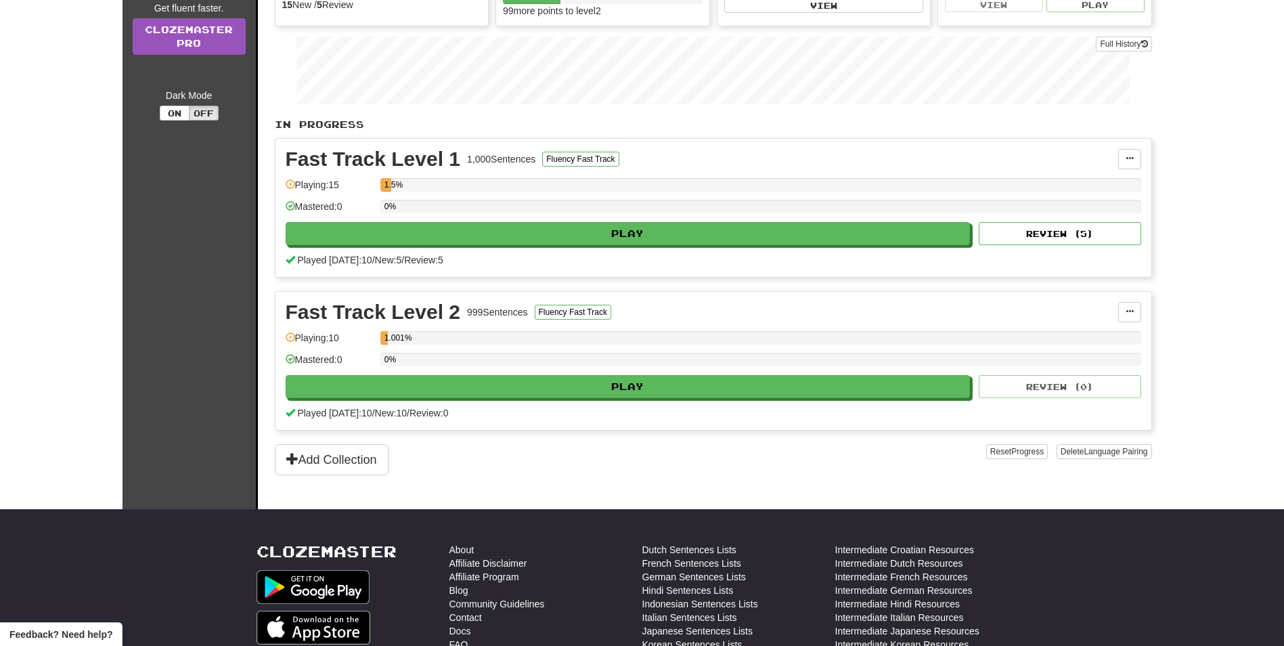
scroll to position [203, 0]
